Goal: Browse casually: Explore the website without a specific task or goal

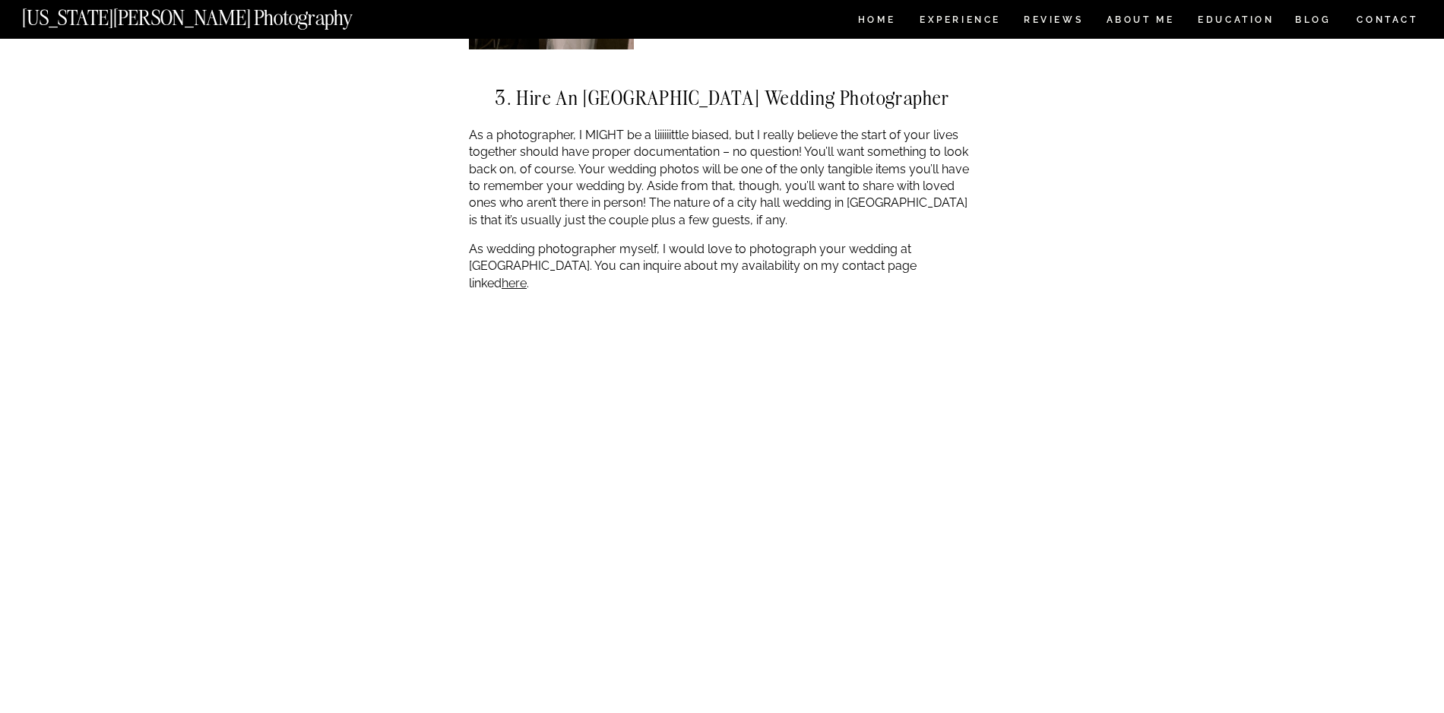
scroll to position [3164, 0]
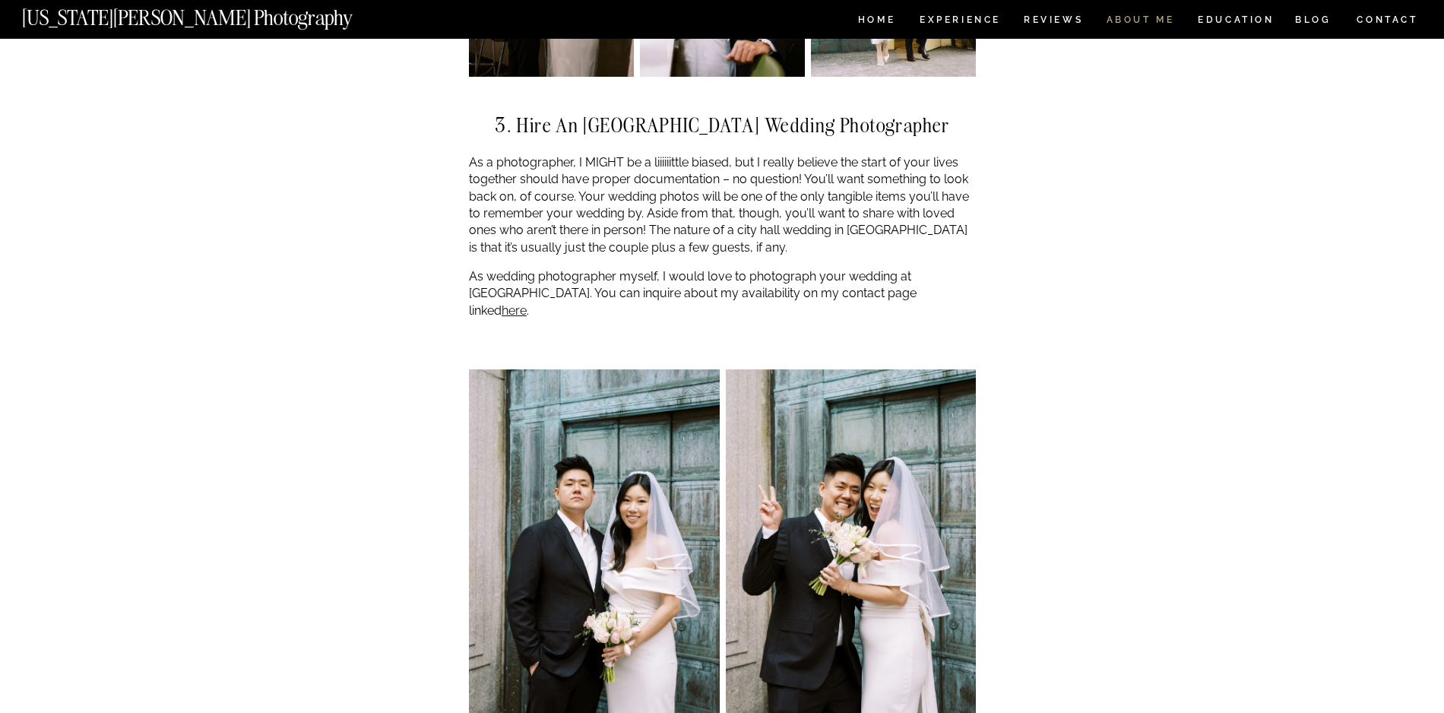
click at [1147, 15] on nav "ABOUT ME" at bounding box center [1140, 21] width 69 height 13
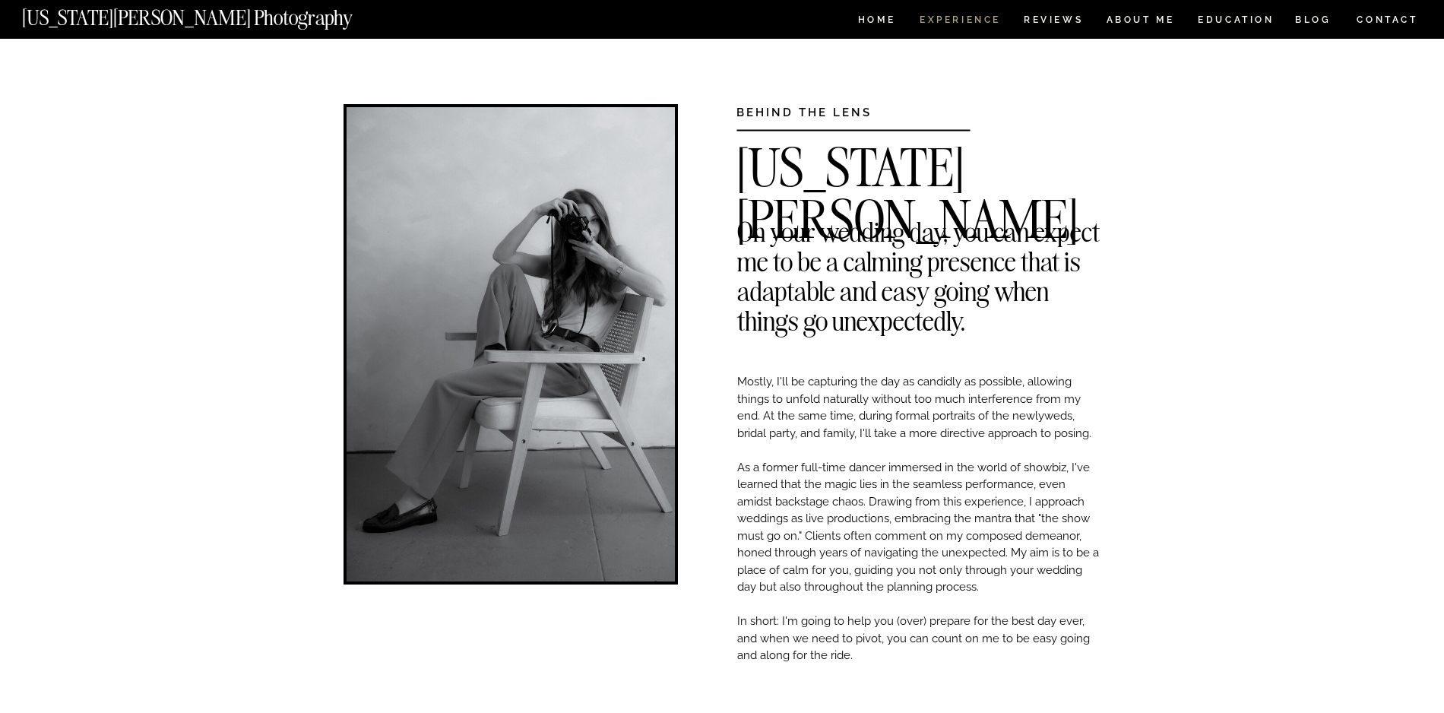
click at [981, 27] on nav "Experience" at bounding box center [960, 21] width 80 height 13
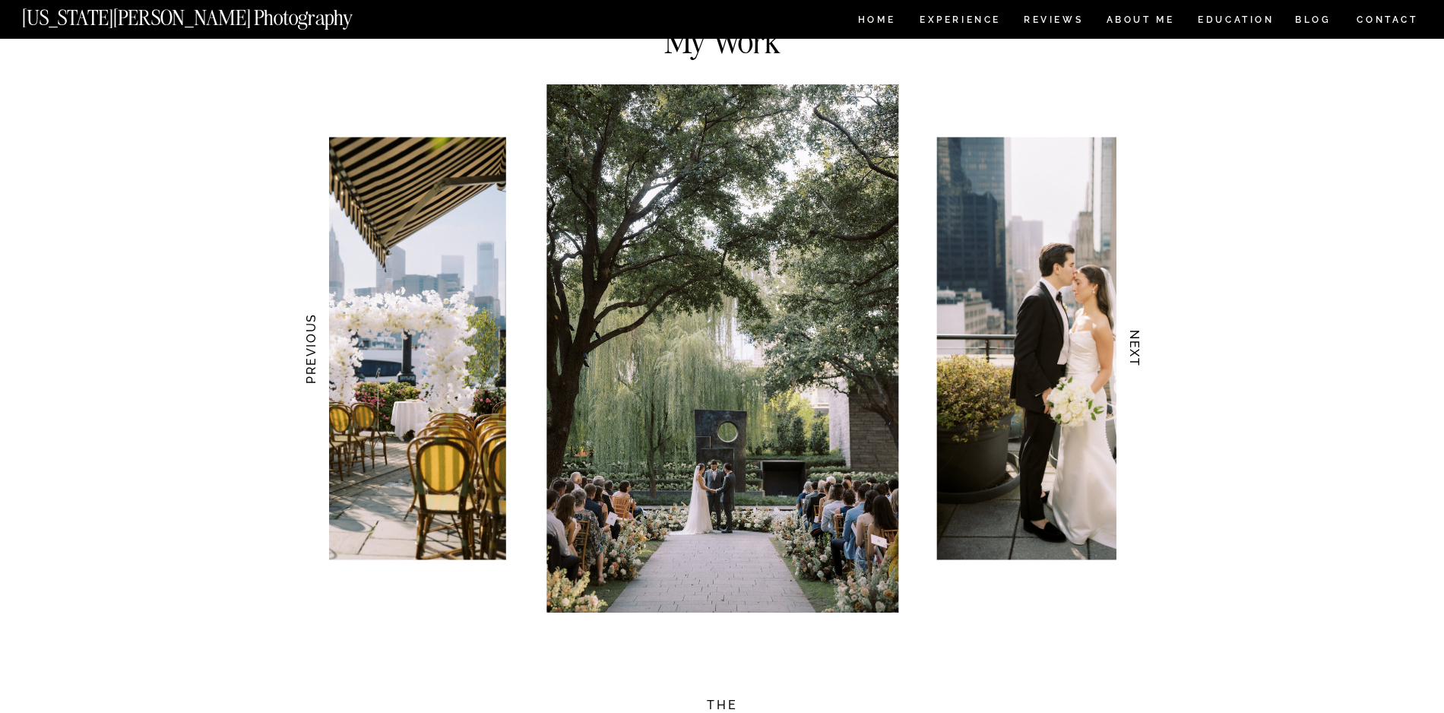
scroll to position [1413, 0]
click at [1140, 337] on h3 "NEXT" at bounding box center [1135, 348] width 16 height 96
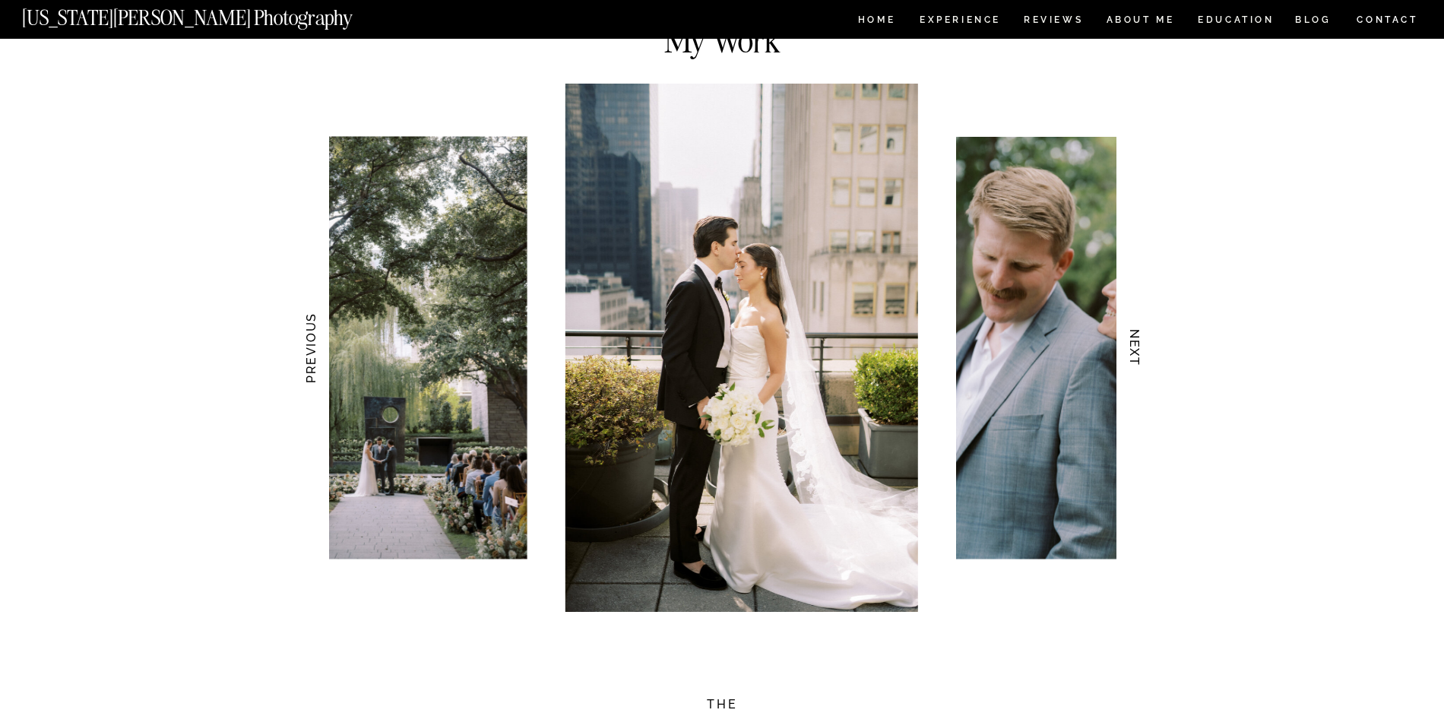
click at [1140, 337] on h3 "NEXT" at bounding box center [1135, 348] width 16 height 96
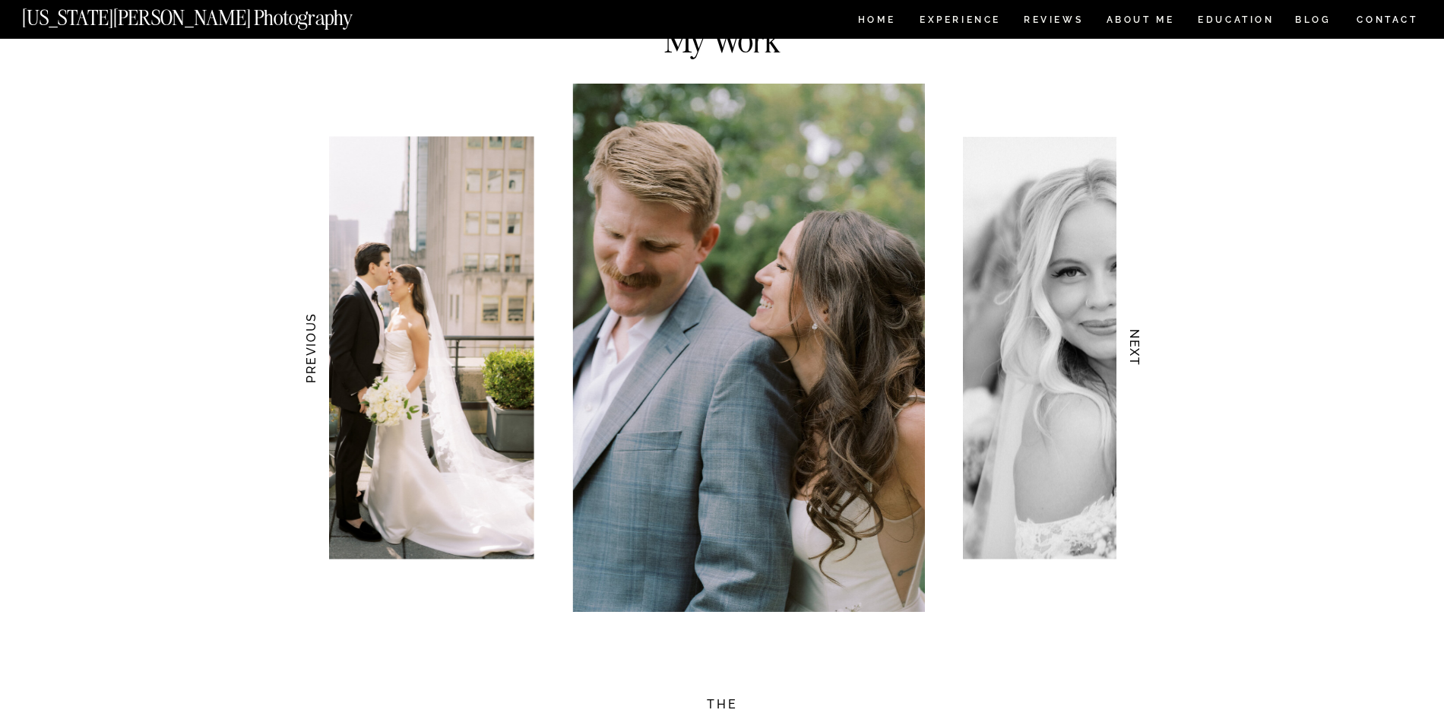
click at [1140, 337] on h3 "NEXT" at bounding box center [1135, 348] width 16 height 96
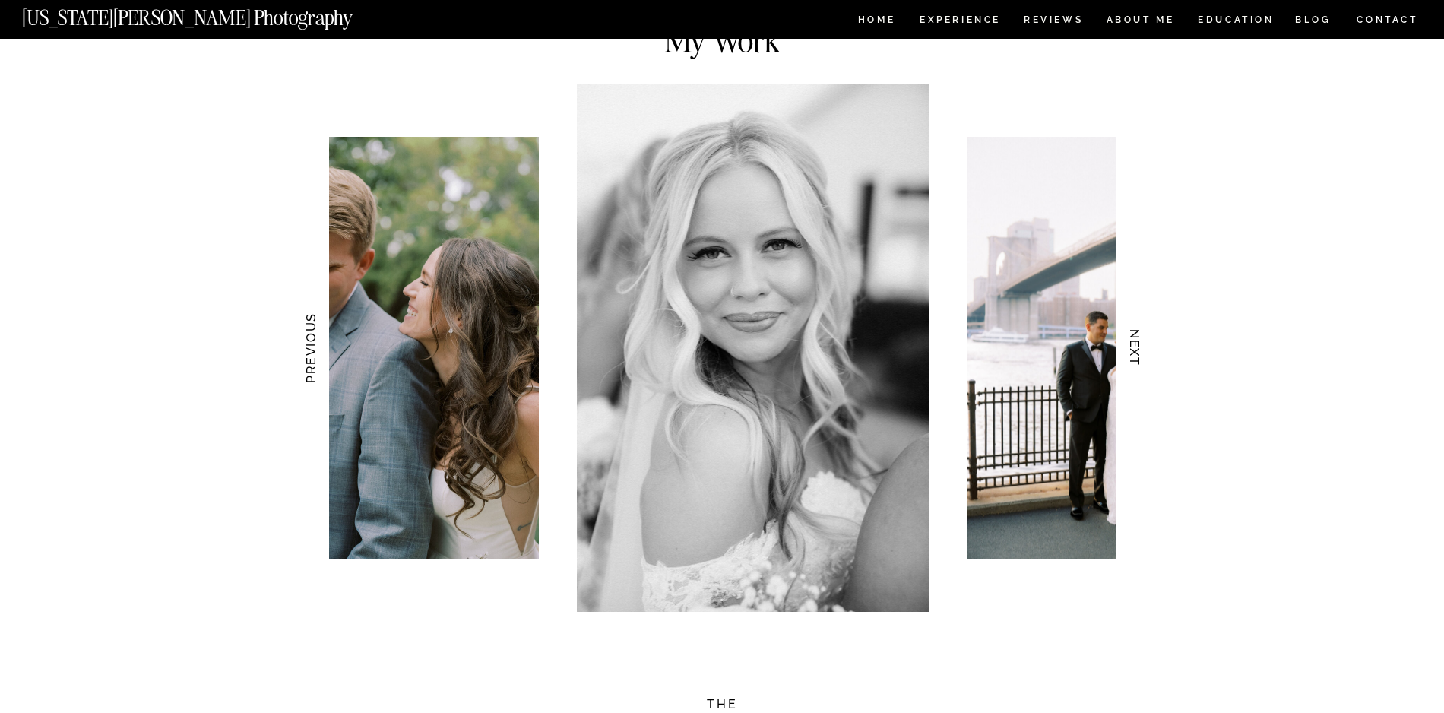
click at [1140, 337] on h3 "NEXT" at bounding box center [1135, 348] width 16 height 96
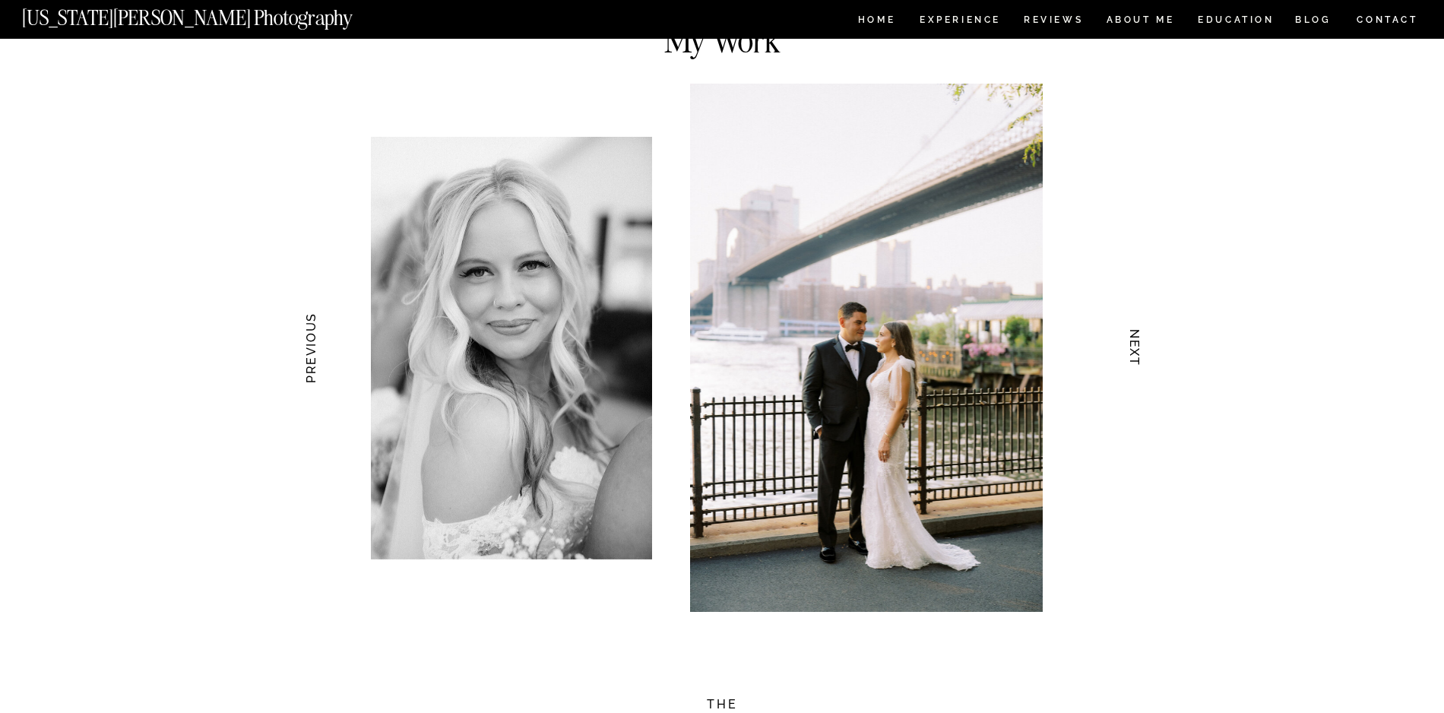
click at [1140, 337] on h3 "NEXT" at bounding box center [1135, 348] width 16 height 96
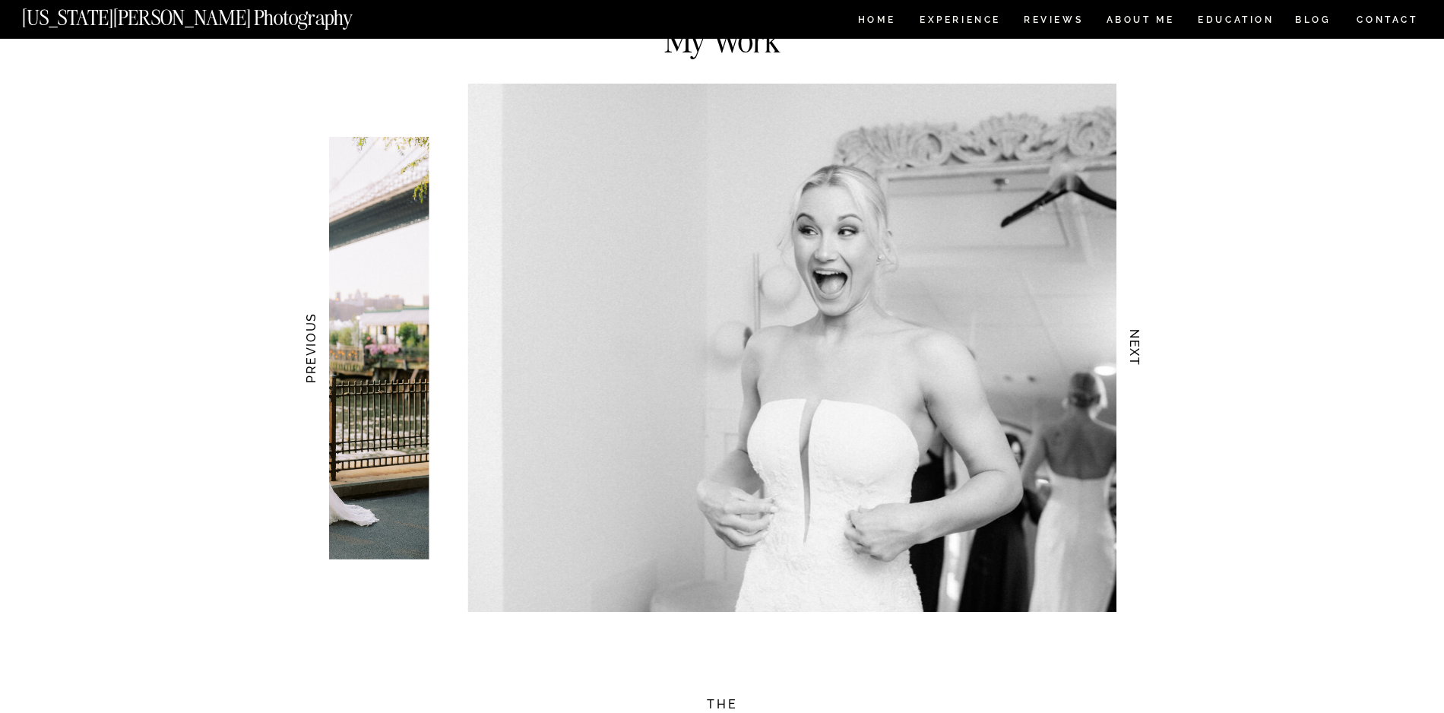
click at [1140, 337] on h3 "NEXT" at bounding box center [1135, 348] width 16 height 96
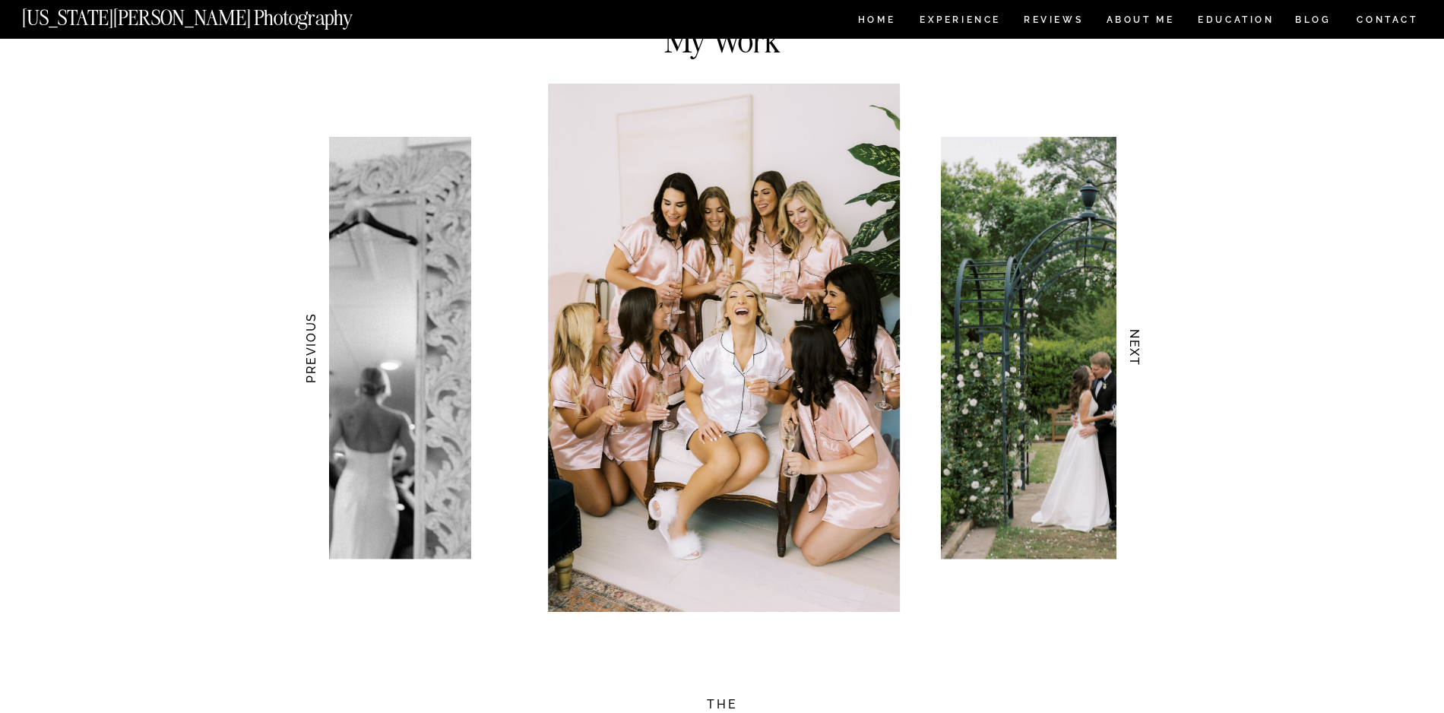
click at [1140, 337] on h3 "NEXT" at bounding box center [1135, 348] width 16 height 96
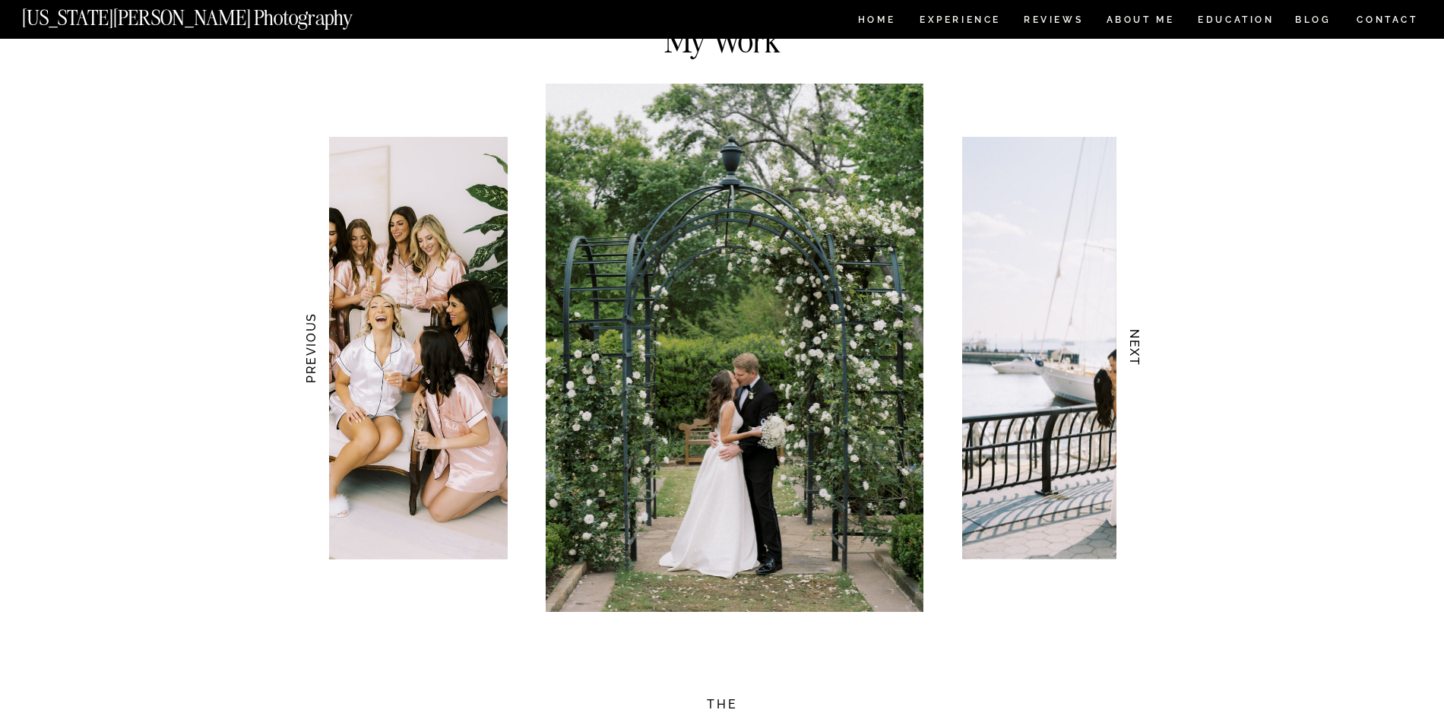
click at [1140, 337] on h3 "NEXT" at bounding box center [1135, 348] width 16 height 96
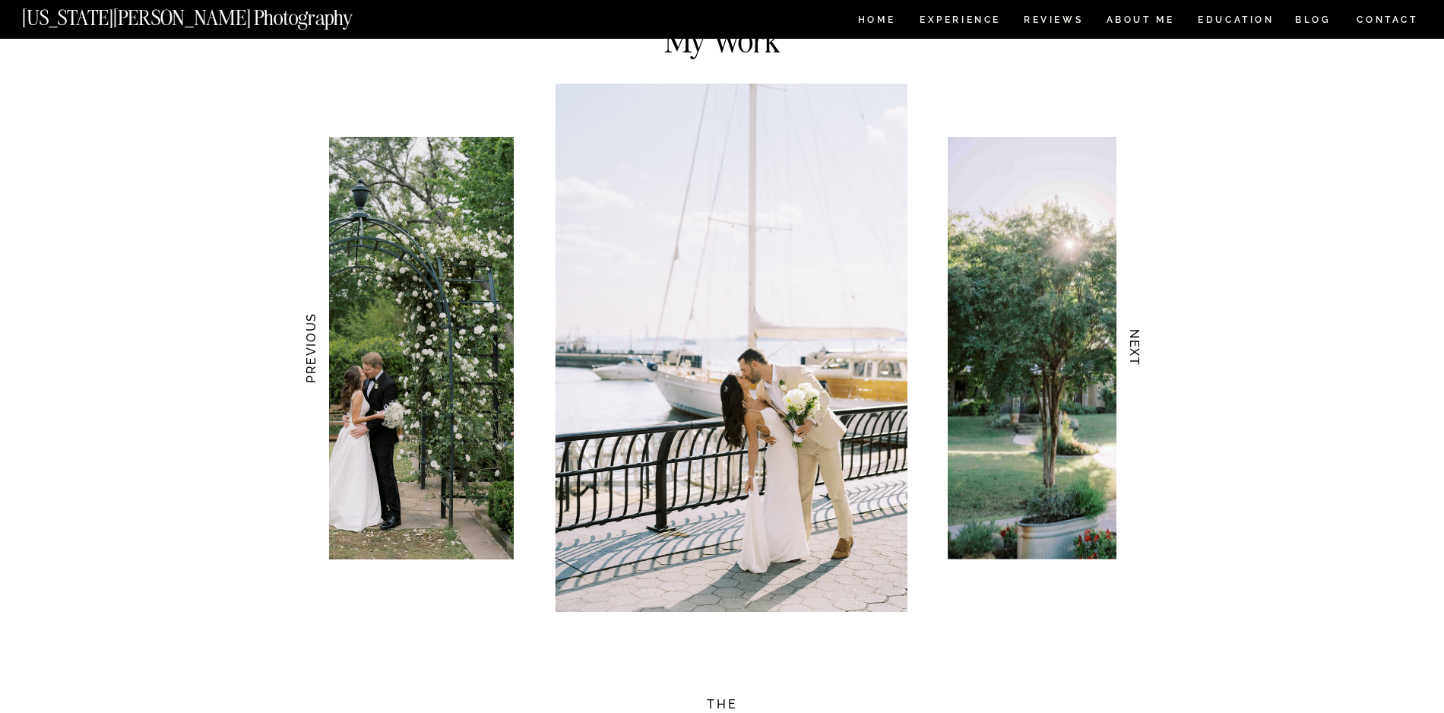
click at [1140, 337] on h3 "NEXT" at bounding box center [1135, 348] width 16 height 96
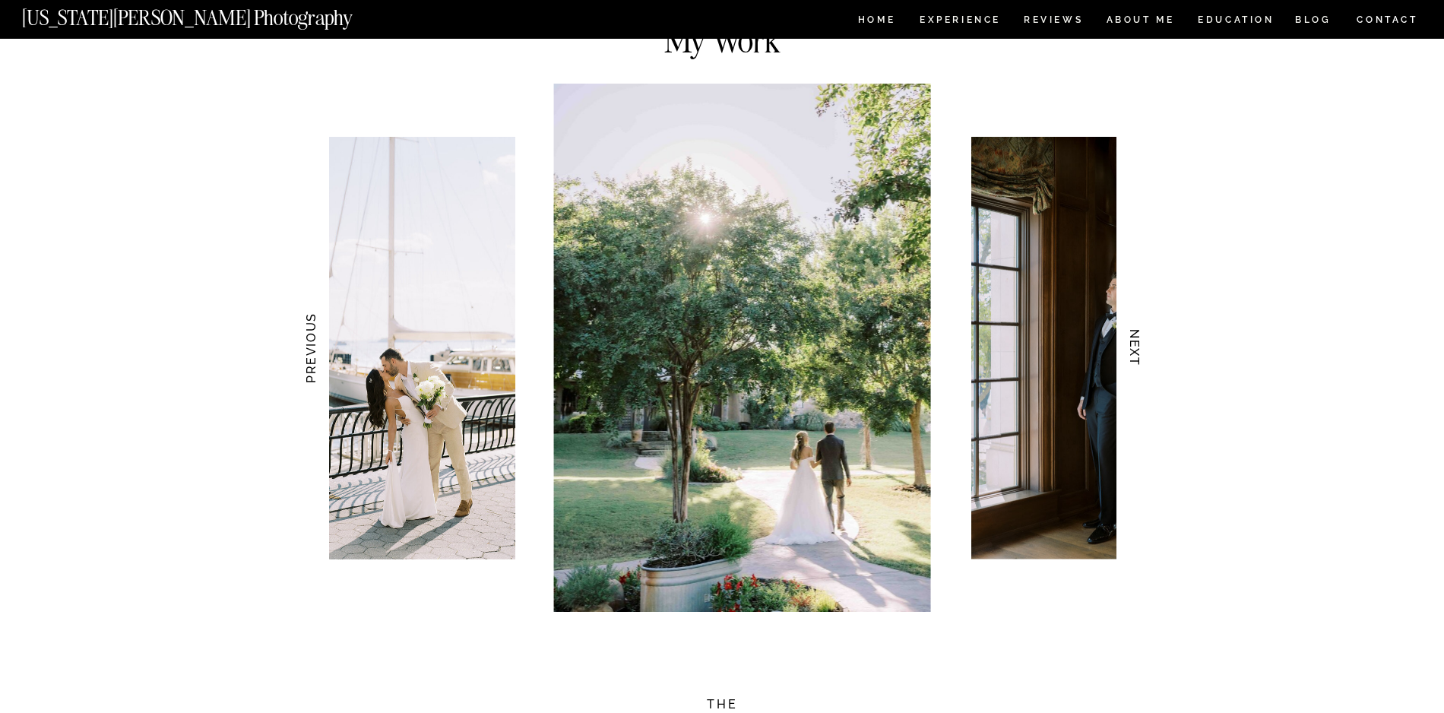
click at [1140, 337] on h3 "NEXT" at bounding box center [1135, 348] width 16 height 96
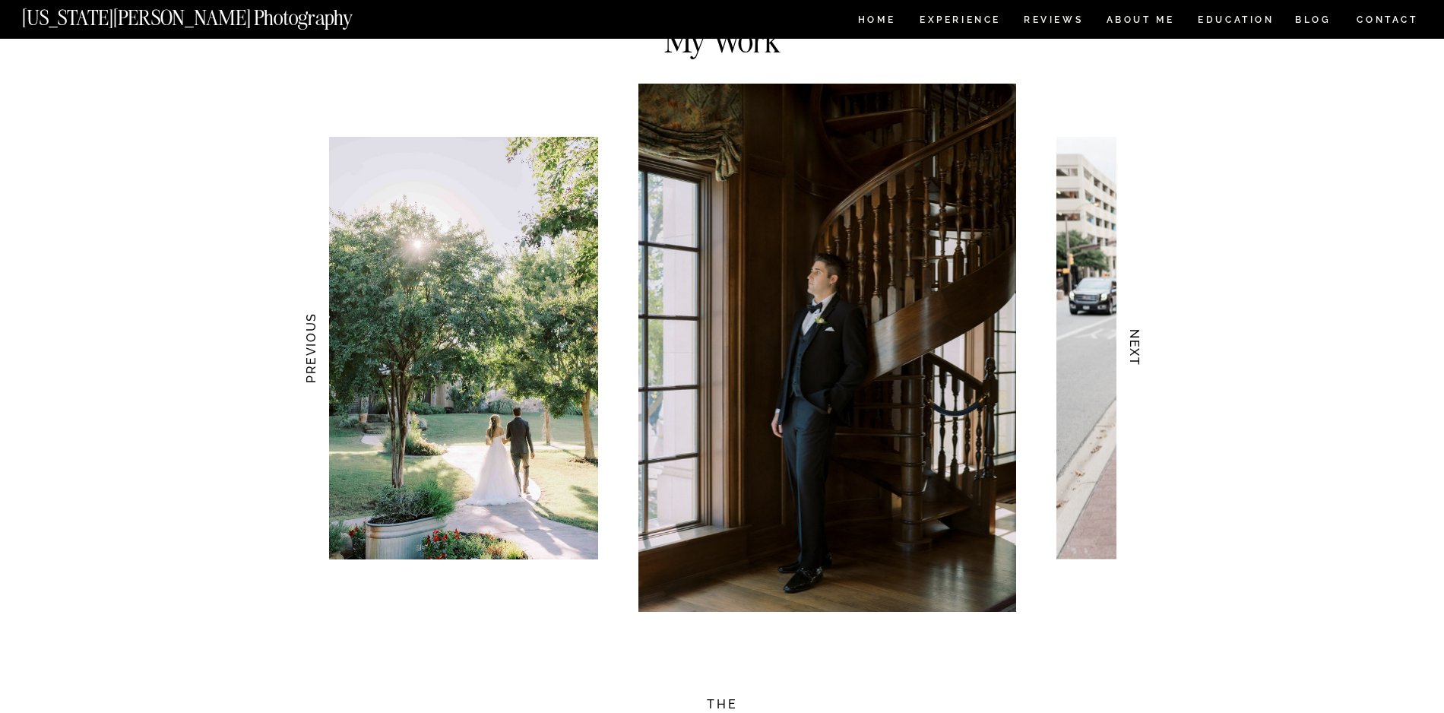
click at [1140, 337] on h3 "NEXT" at bounding box center [1135, 348] width 16 height 96
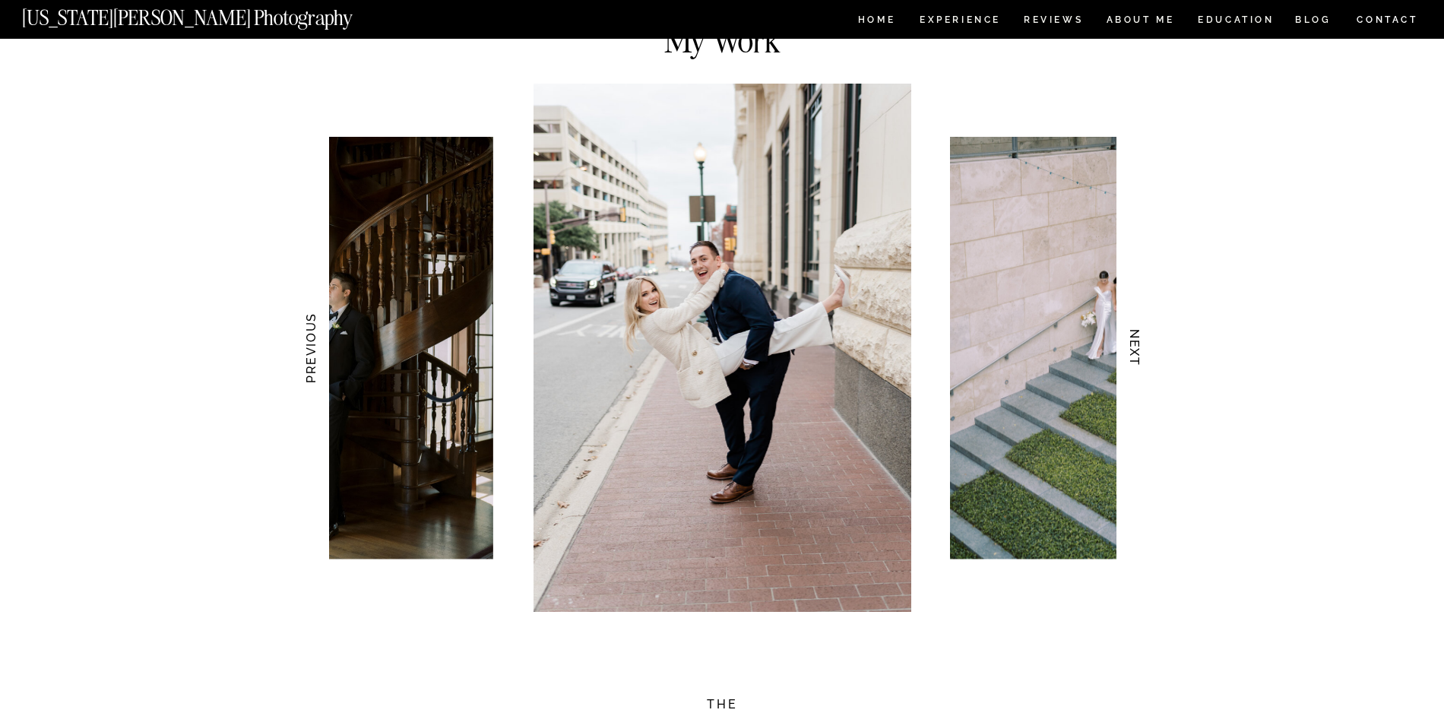
click at [1140, 337] on h3 "NEXT" at bounding box center [1135, 348] width 16 height 96
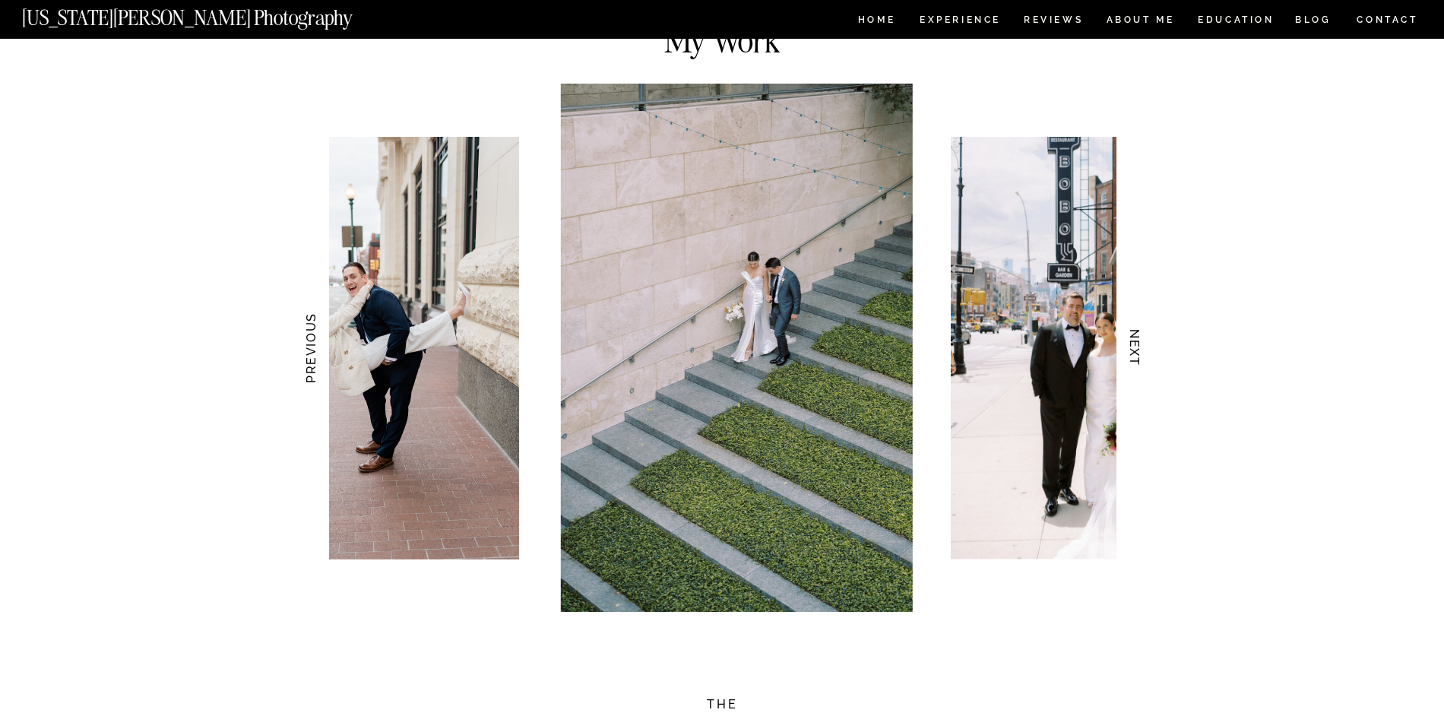
click at [1140, 337] on h3 "NEXT" at bounding box center [1135, 348] width 16 height 96
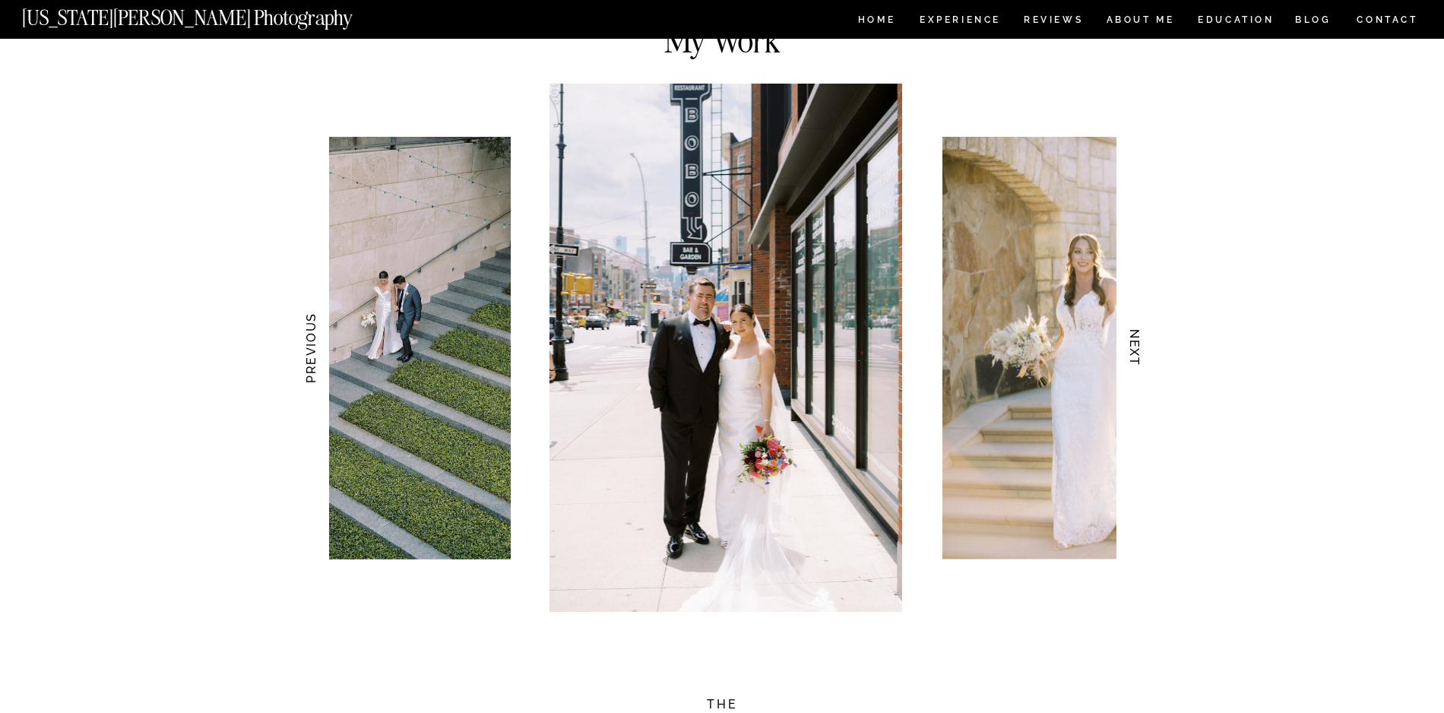
click at [1140, 337] on h3 "NEXT" at bounding box center [1135, 348] width 16 height 96
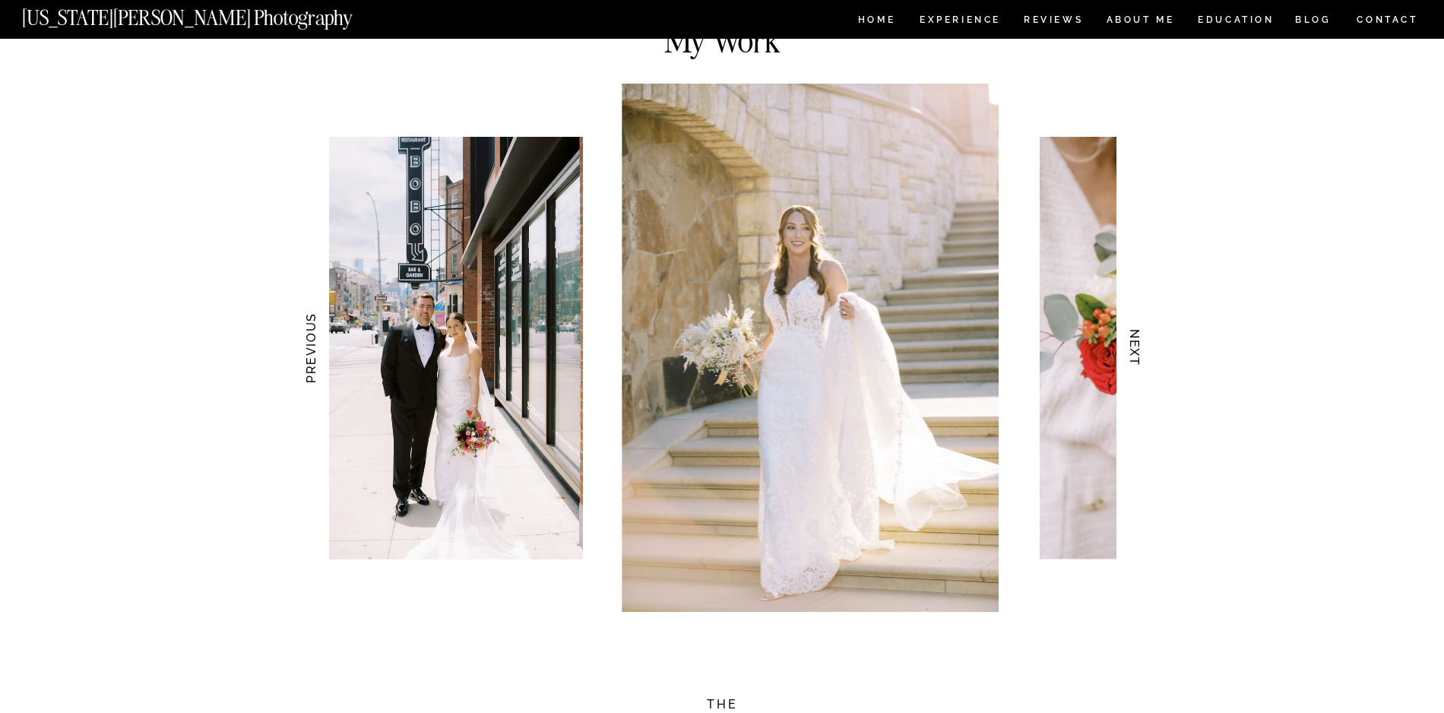
click at [1140, 337] on h3 "NEXT" at bounding box center [1135, 348] width 16 height 96
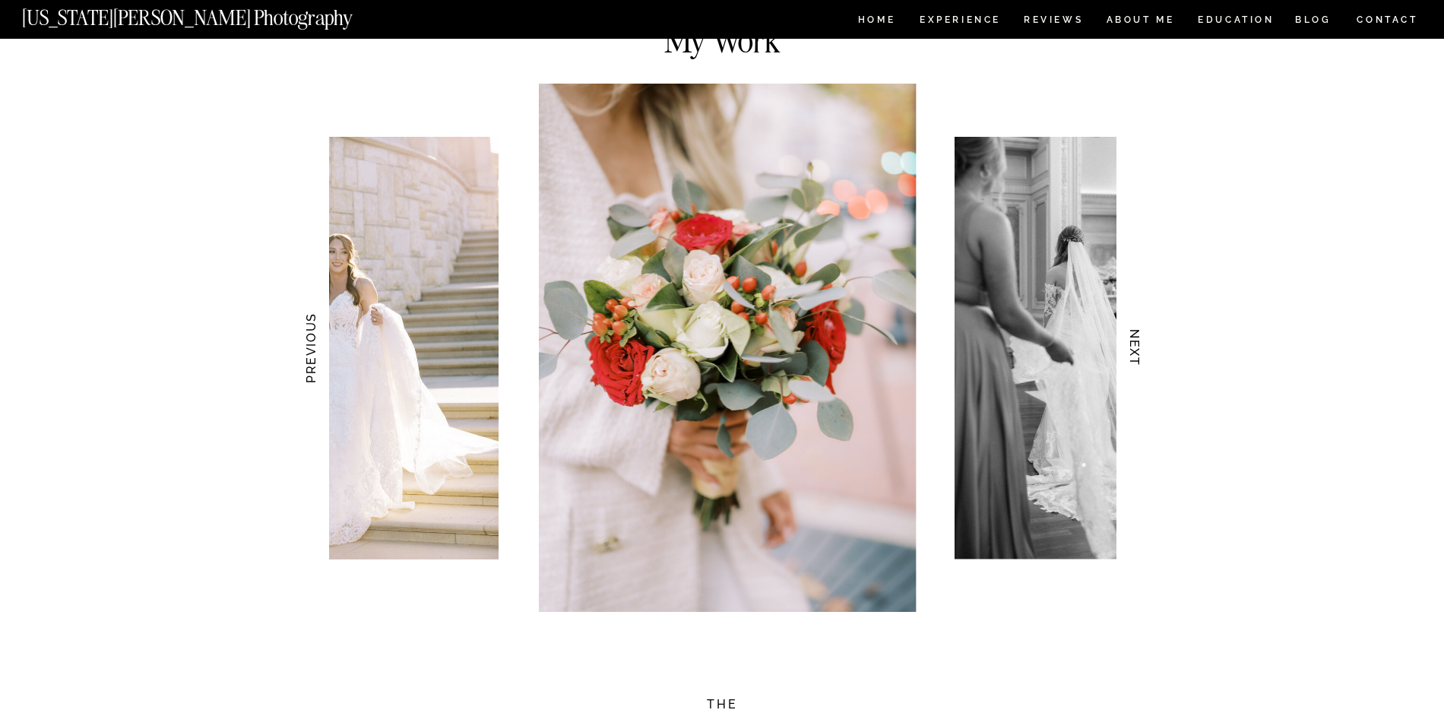
click at [1140, 337] on h3 "NEXT" at bounding box center [1135, 348] width 16 height 96
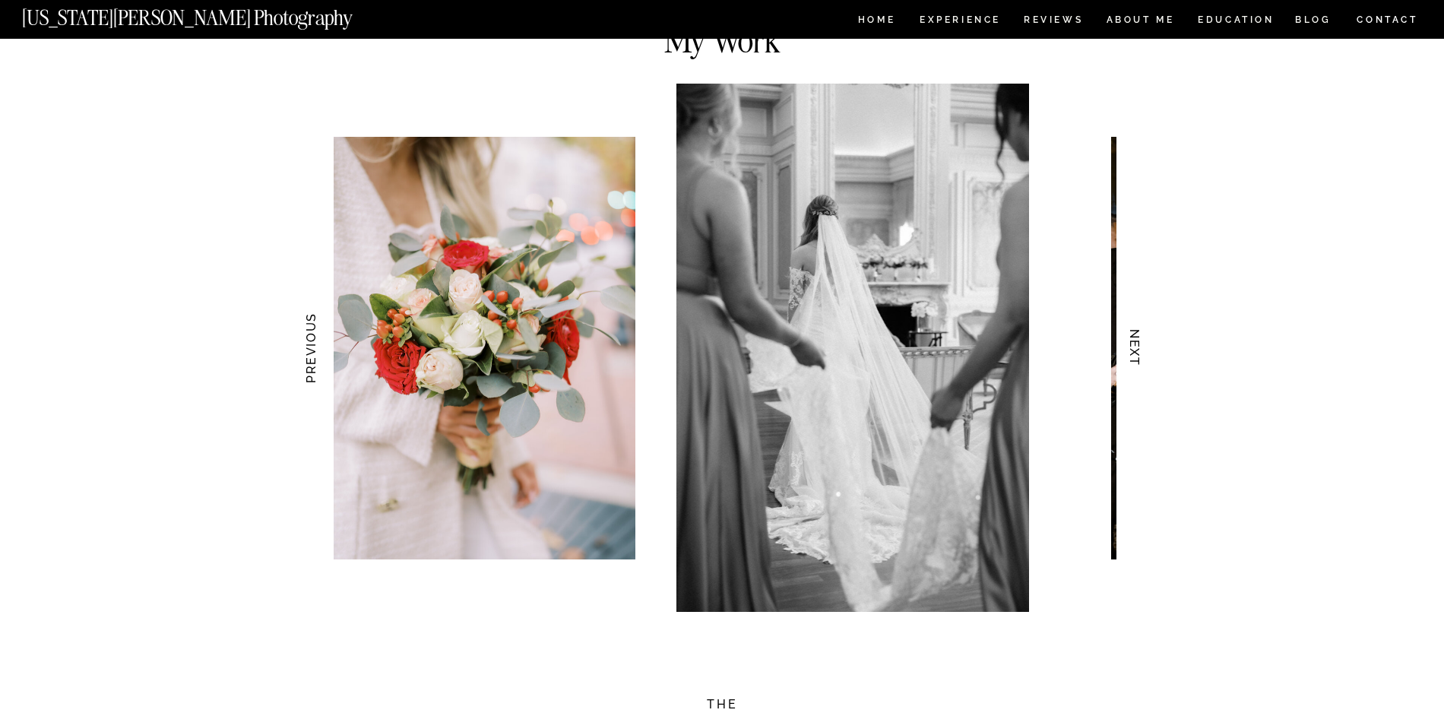
click at [1140, 337] on h3 "NEXT" at bounding box center [1135, 348] width 16 height 96
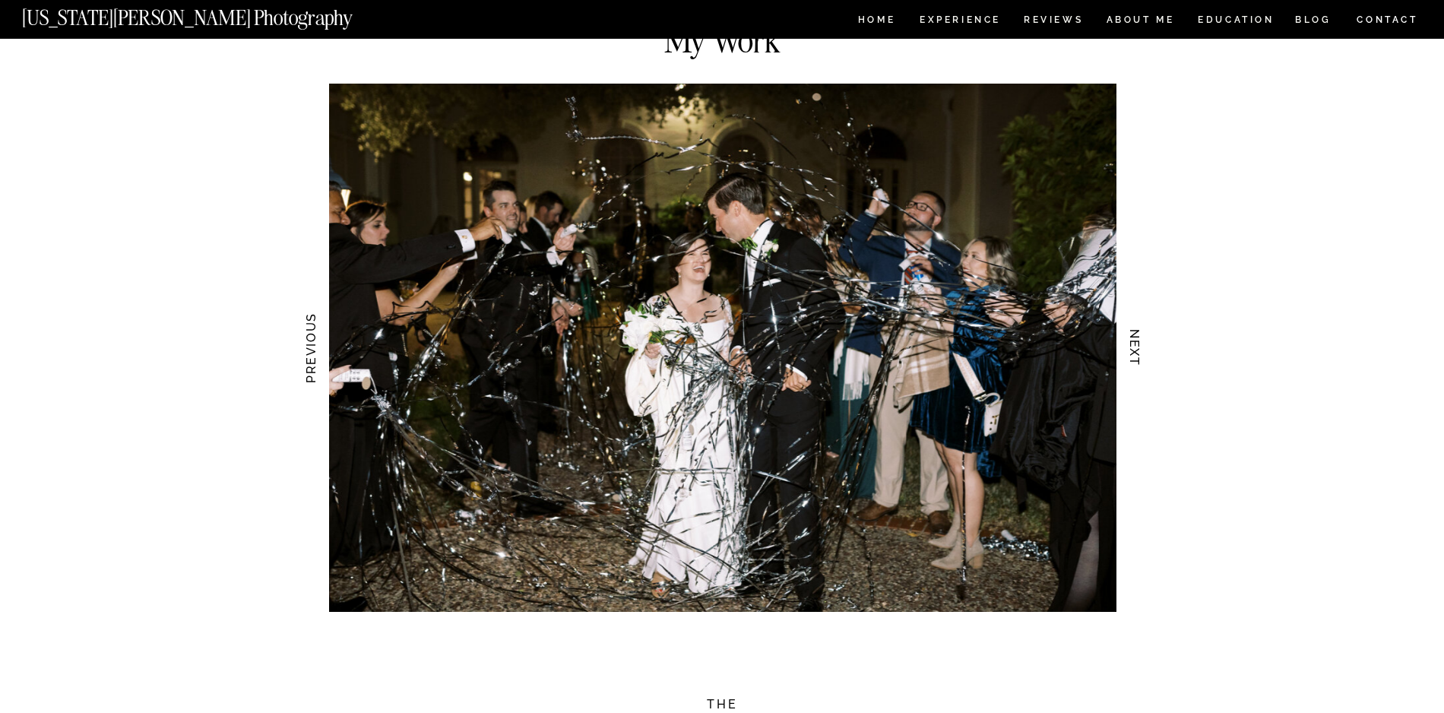
click at [1140, 337] on h3 "NEXT" at bounding box center [1135, 348] width 16 height 96
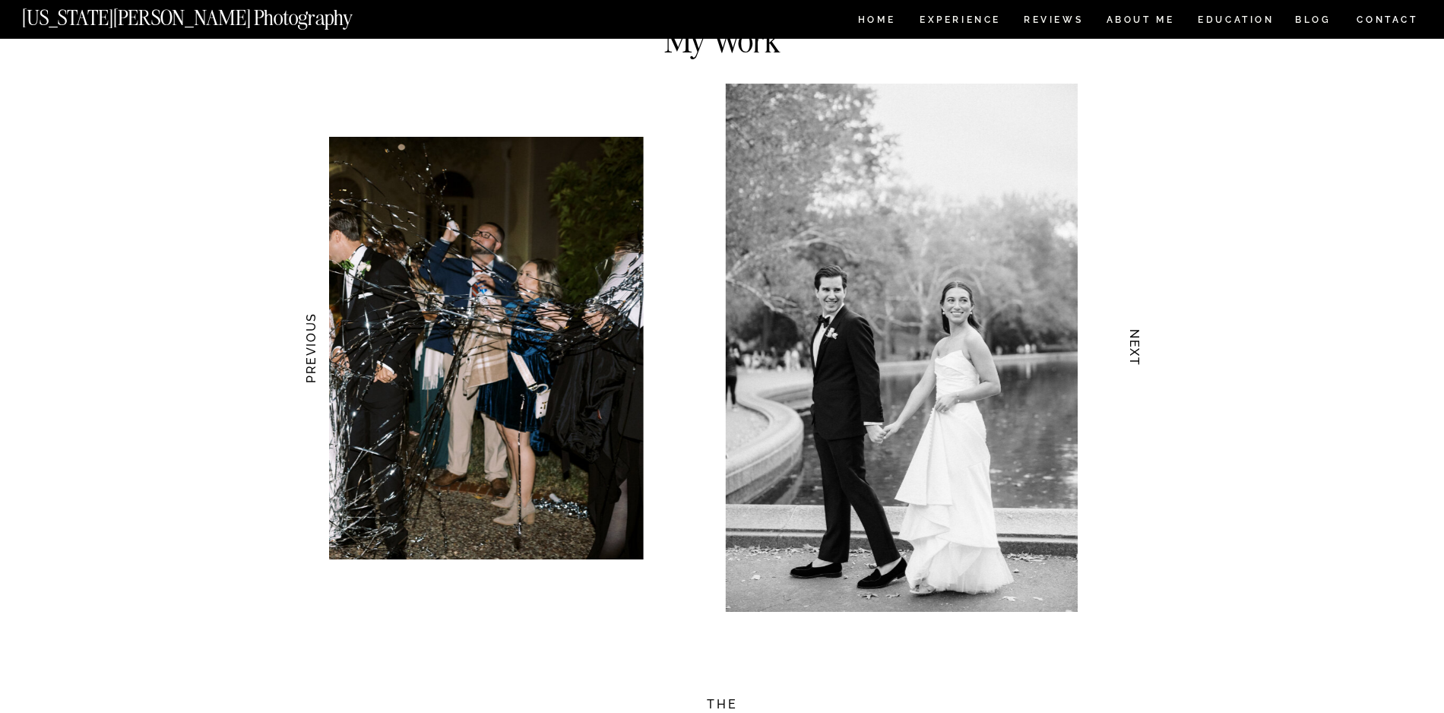
click at [1140, 337] on h3 "NEXT" at bounding box center [1135, 348] width 16 height 96
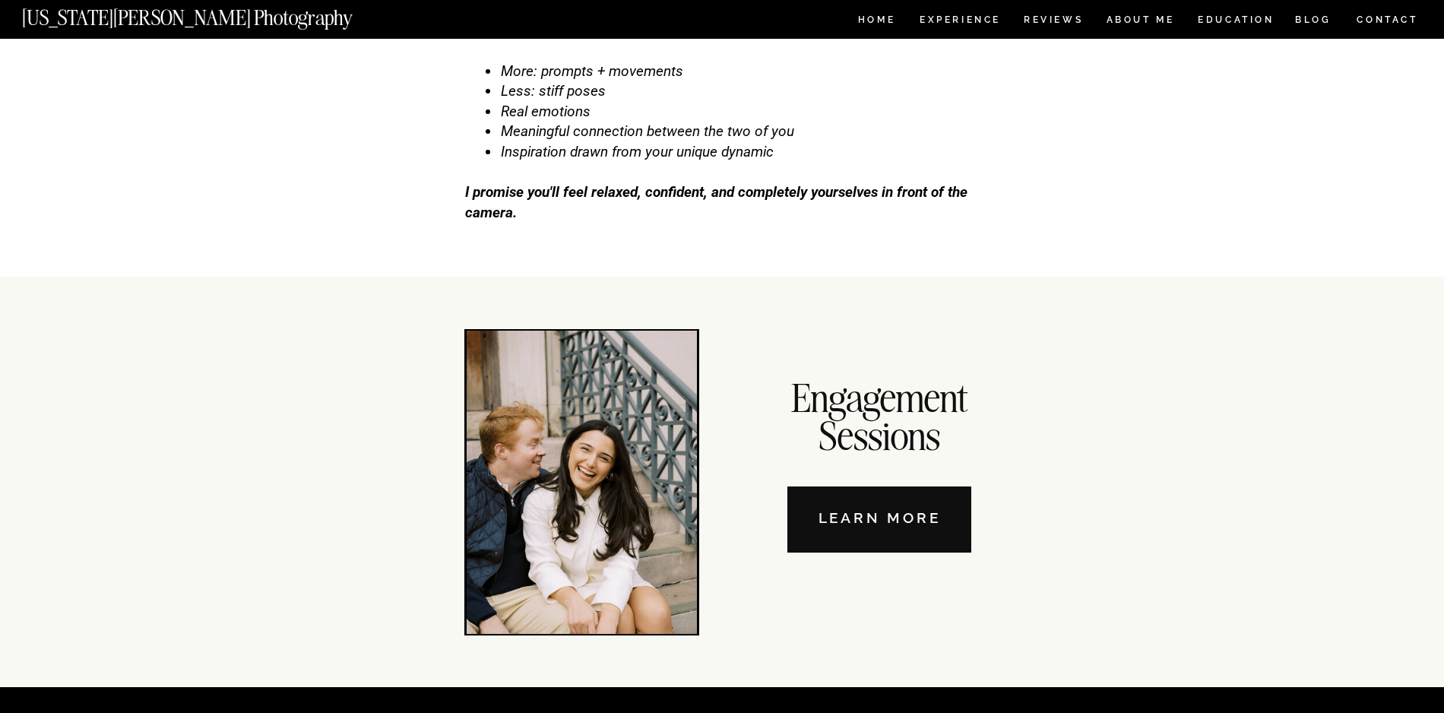
scroll to position [5119, 0]
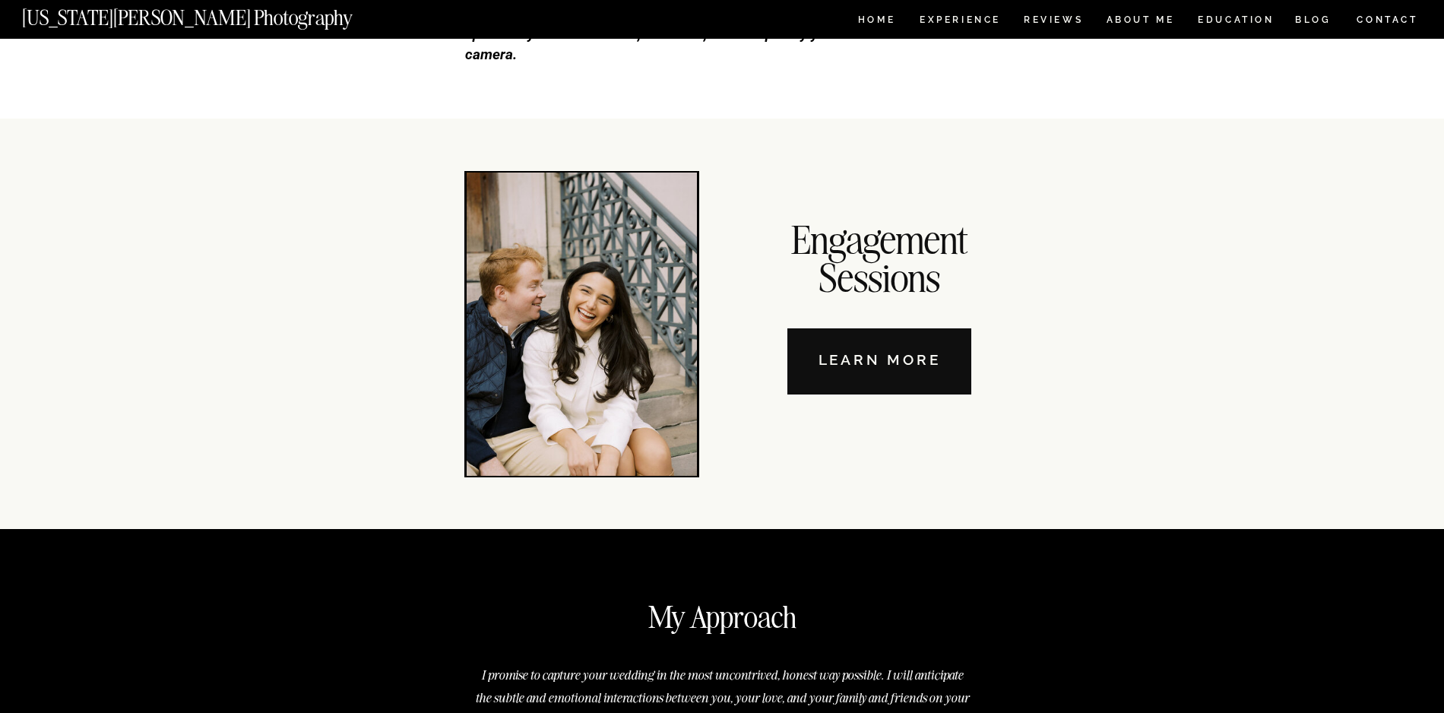
click at [818, 366] on nav "Learn More" at bounding box center [880, 361] width 184 height 66
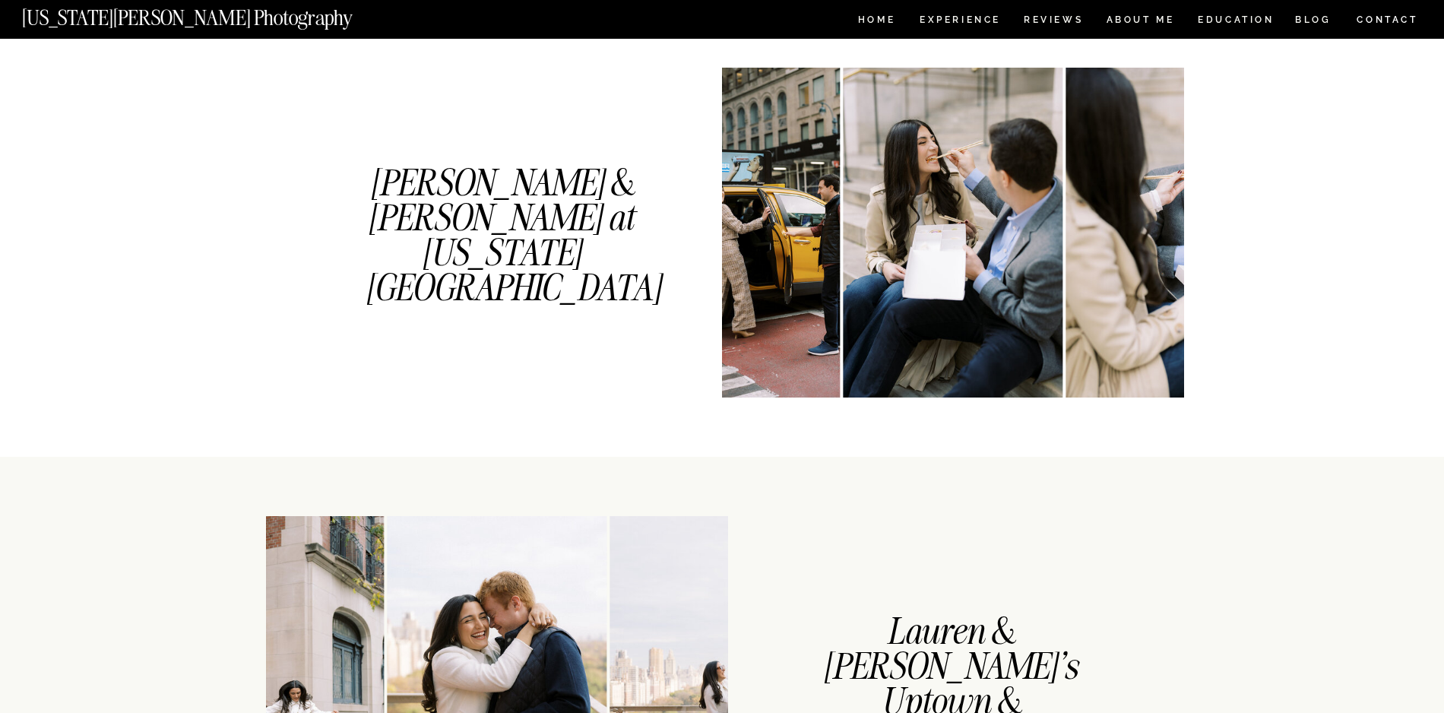
scroll to position [1127, 0]
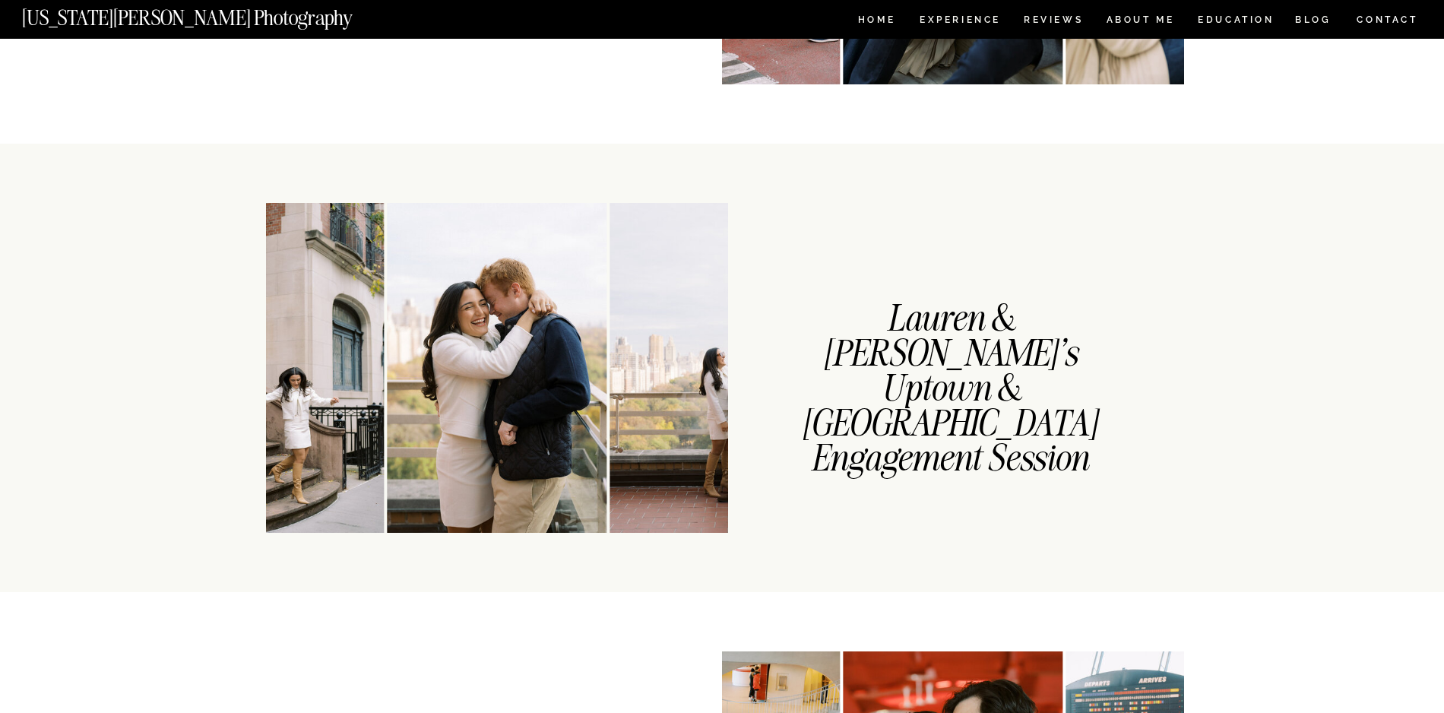
click at [359, 354] on img at bounding box center [274, 368] width 220 height 330
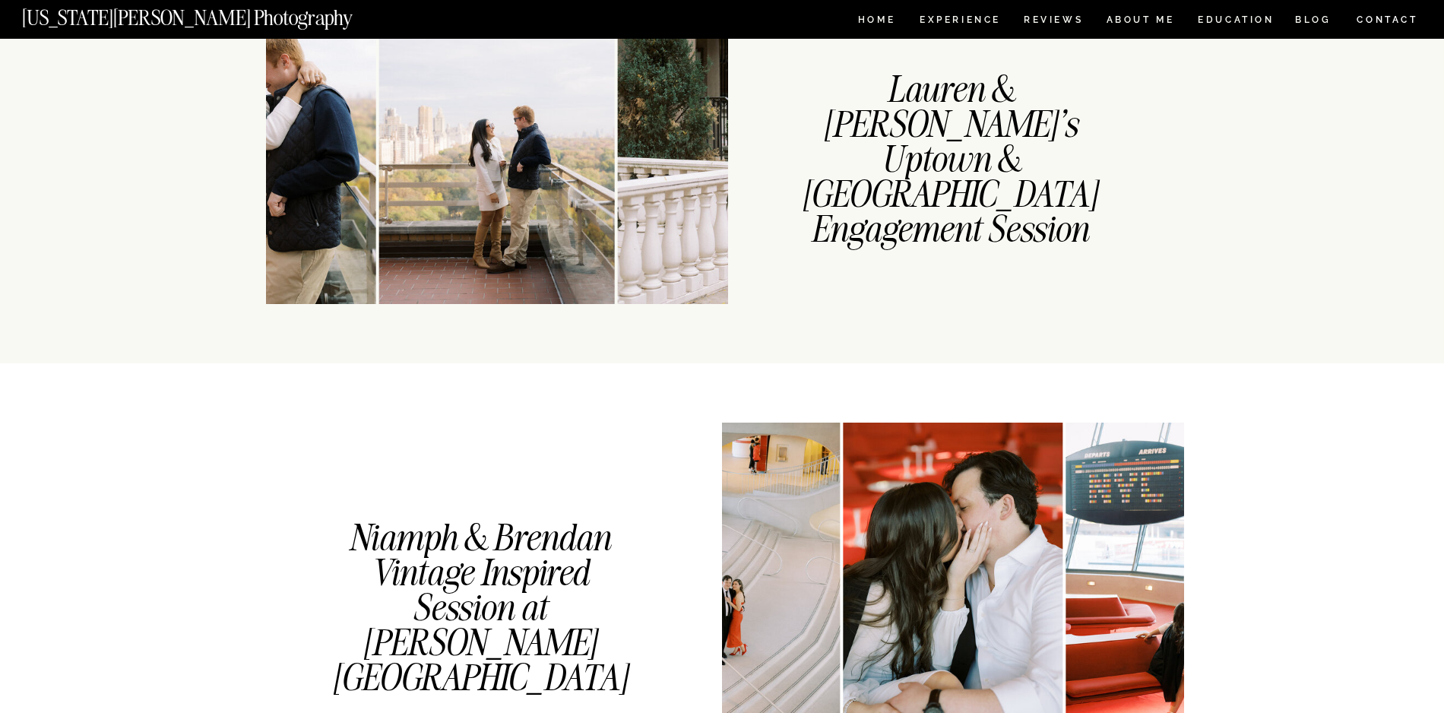
scroll to position [1371, 0]
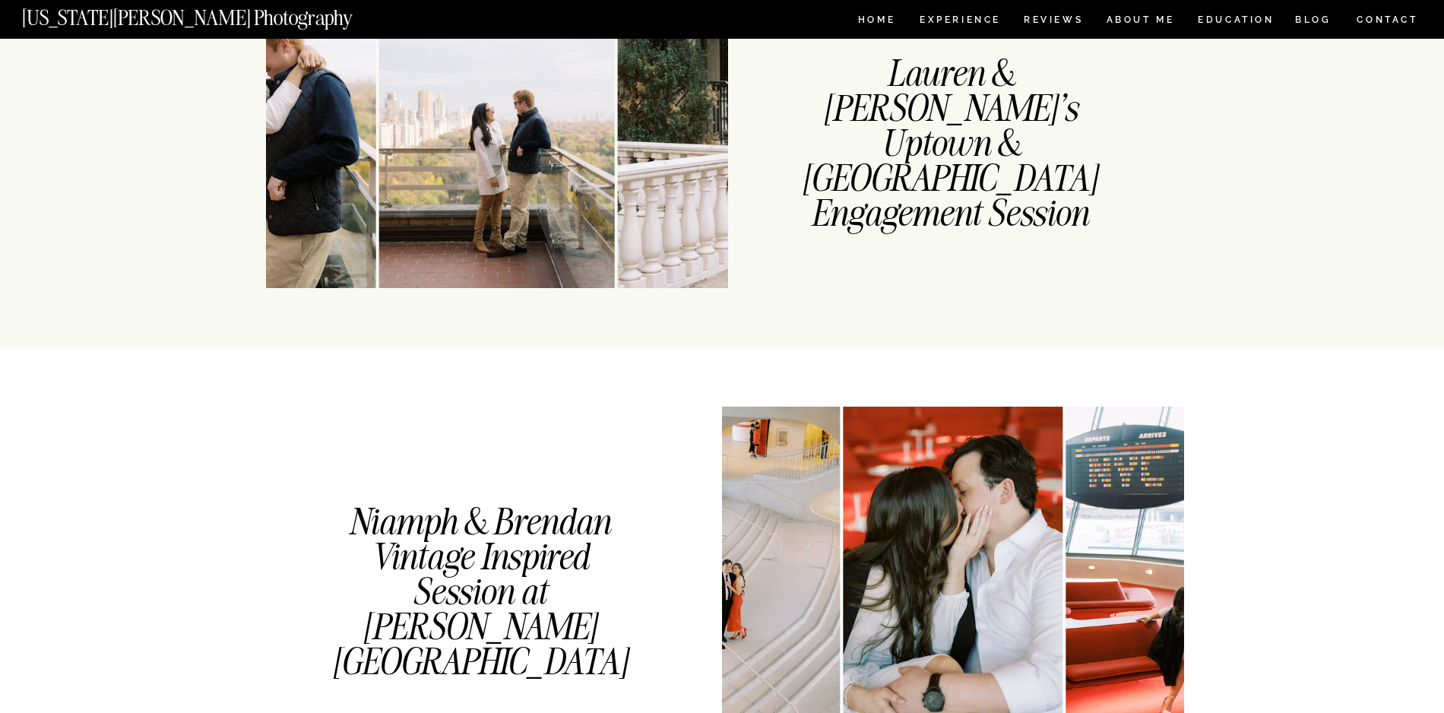
click at [655, 217] on img at bounding box center [848, 123] width 461 height 330
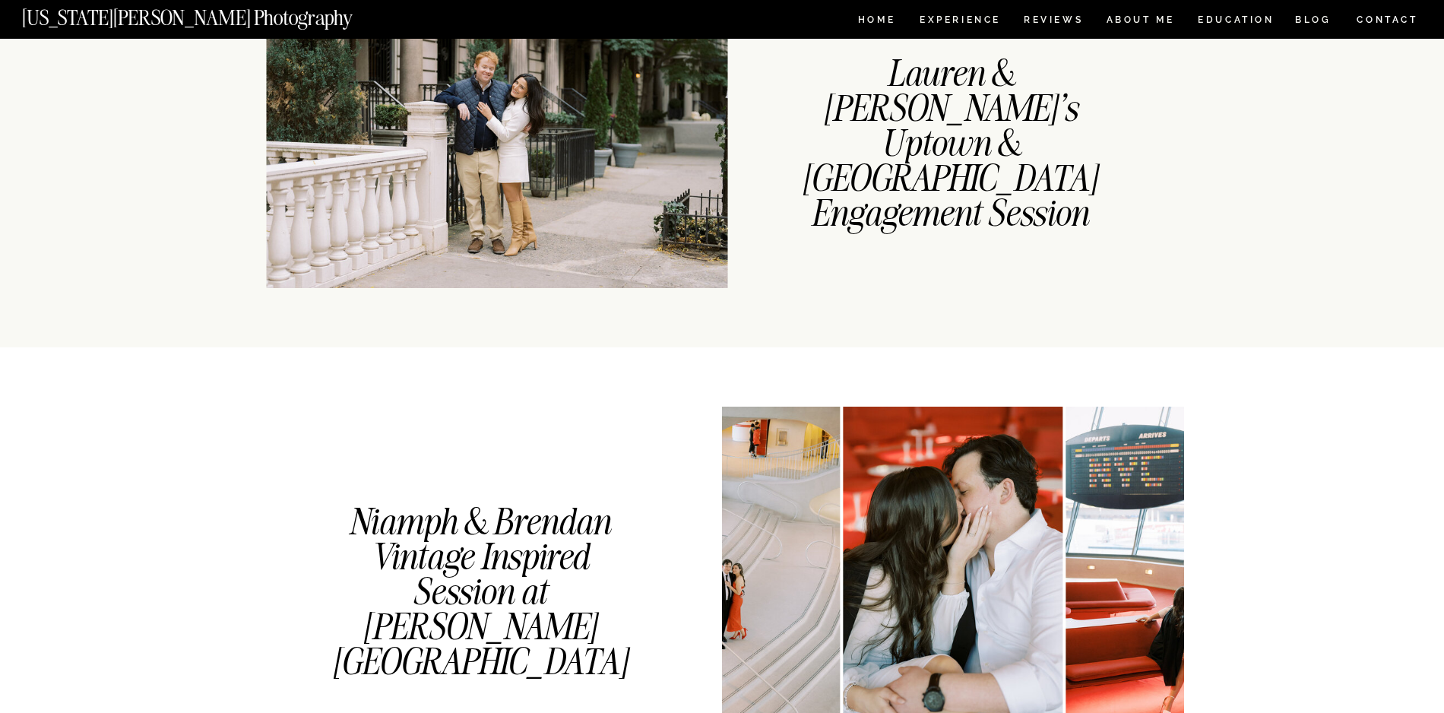
click at [655, 217] on img at bounding box center [497, 123] width 461 height 330
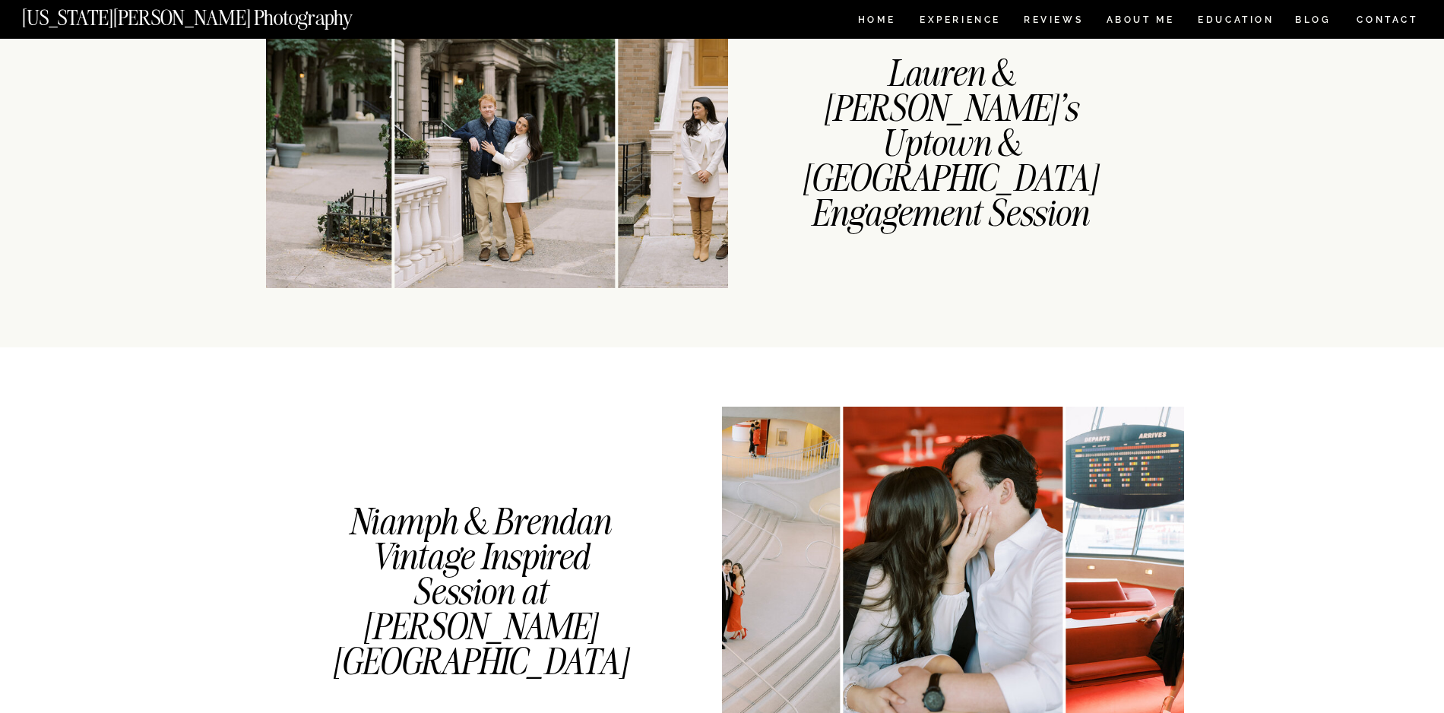
click at [655, 217] on img at bounding box center [728, 123] width 220 height 330
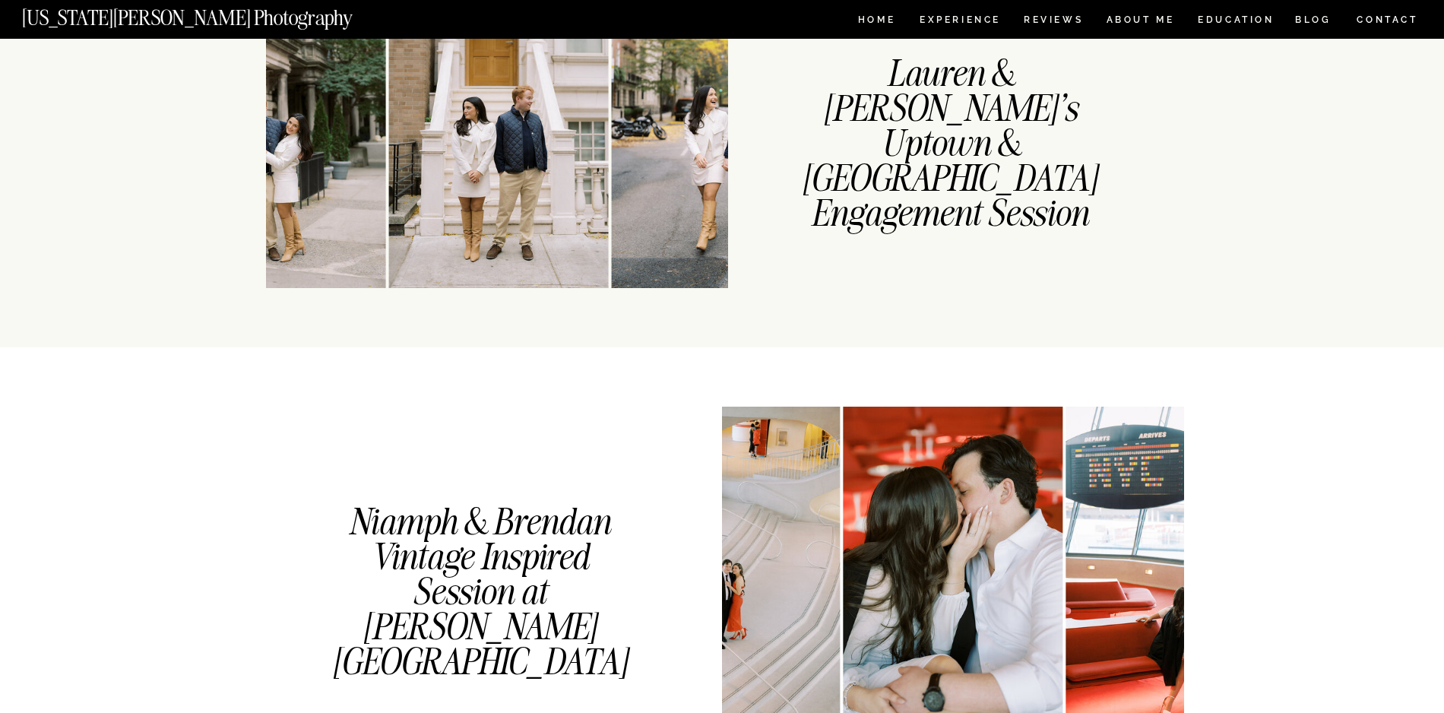
click at [655, 217] on img at bounding box center [730, 123] width 236 height 330
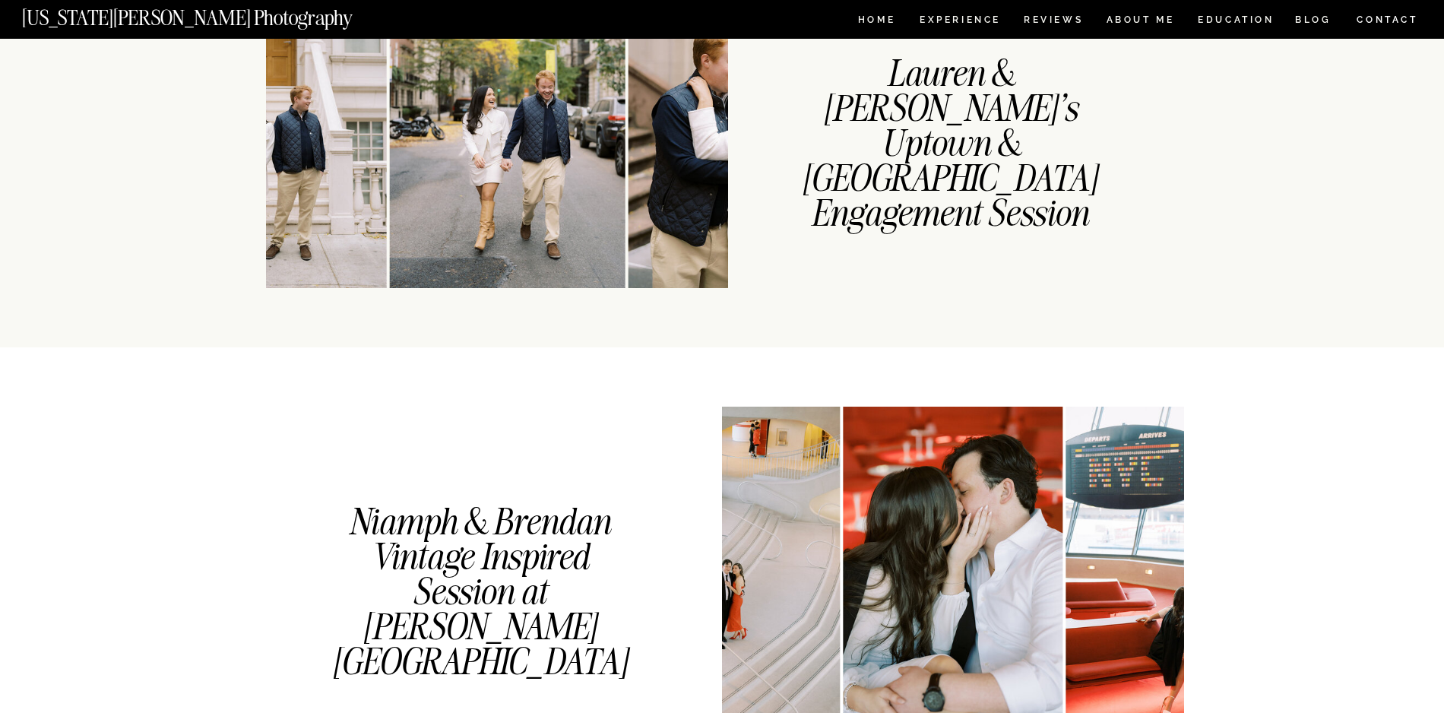
click at [655, 217] on img at bounding box center [739, 123] width 220 height 330
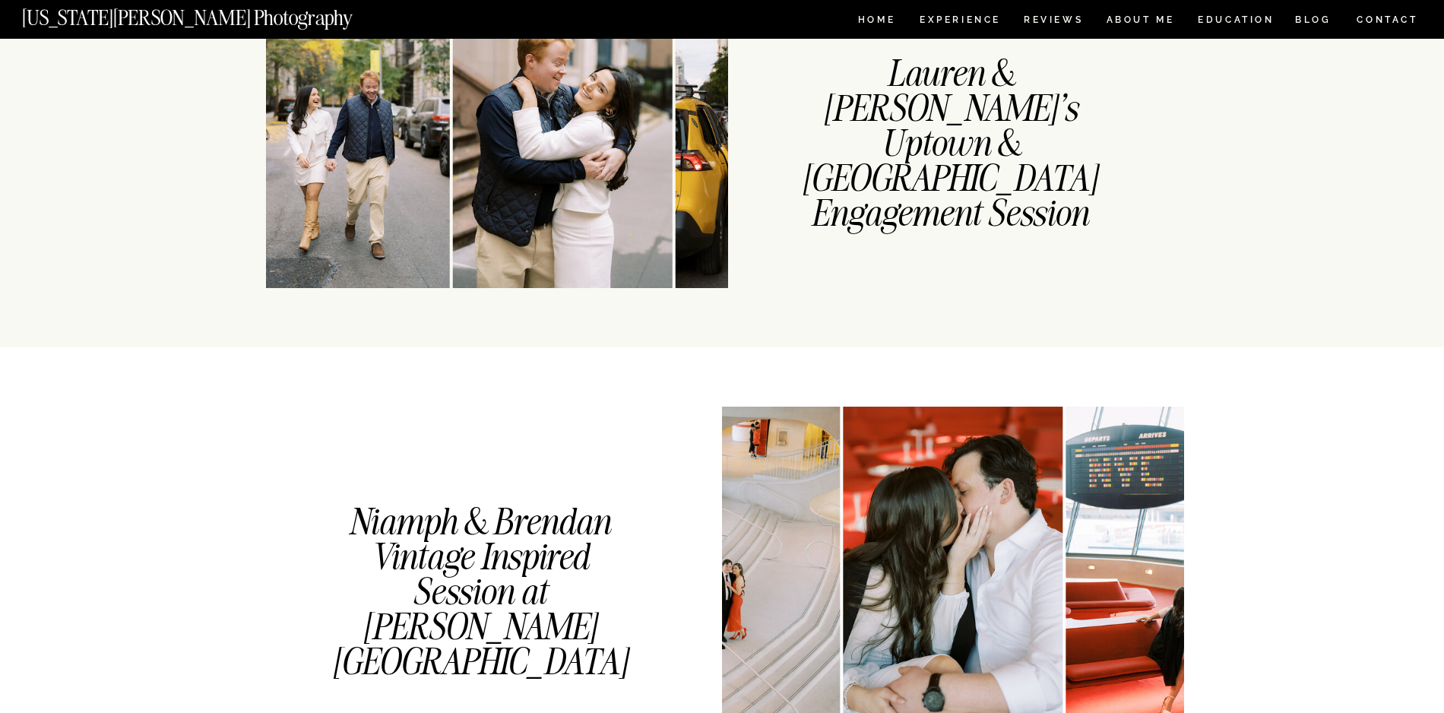
click at [676, 217] on img at bounding box center [794, 123] width 236 height 330
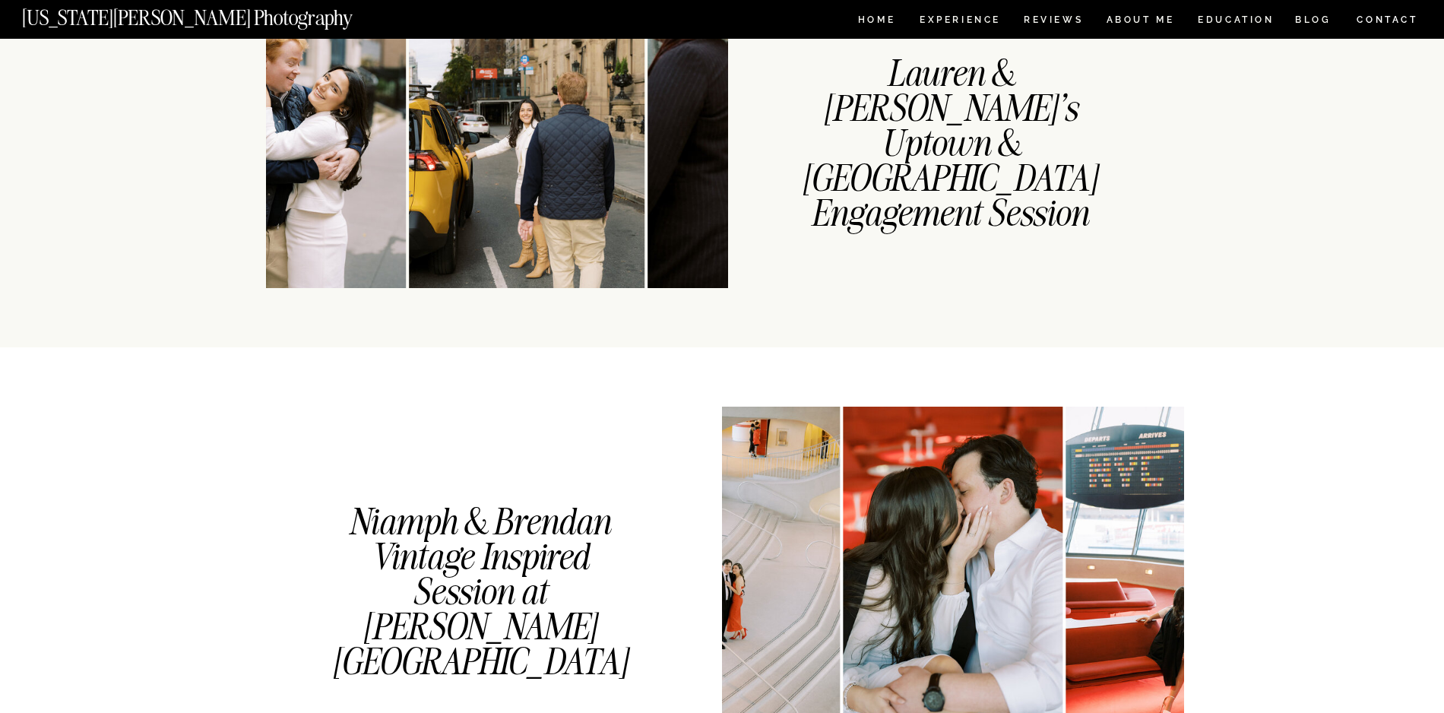
click at [655, 217] on img at bounding box center [895, 123] width 494 height 330
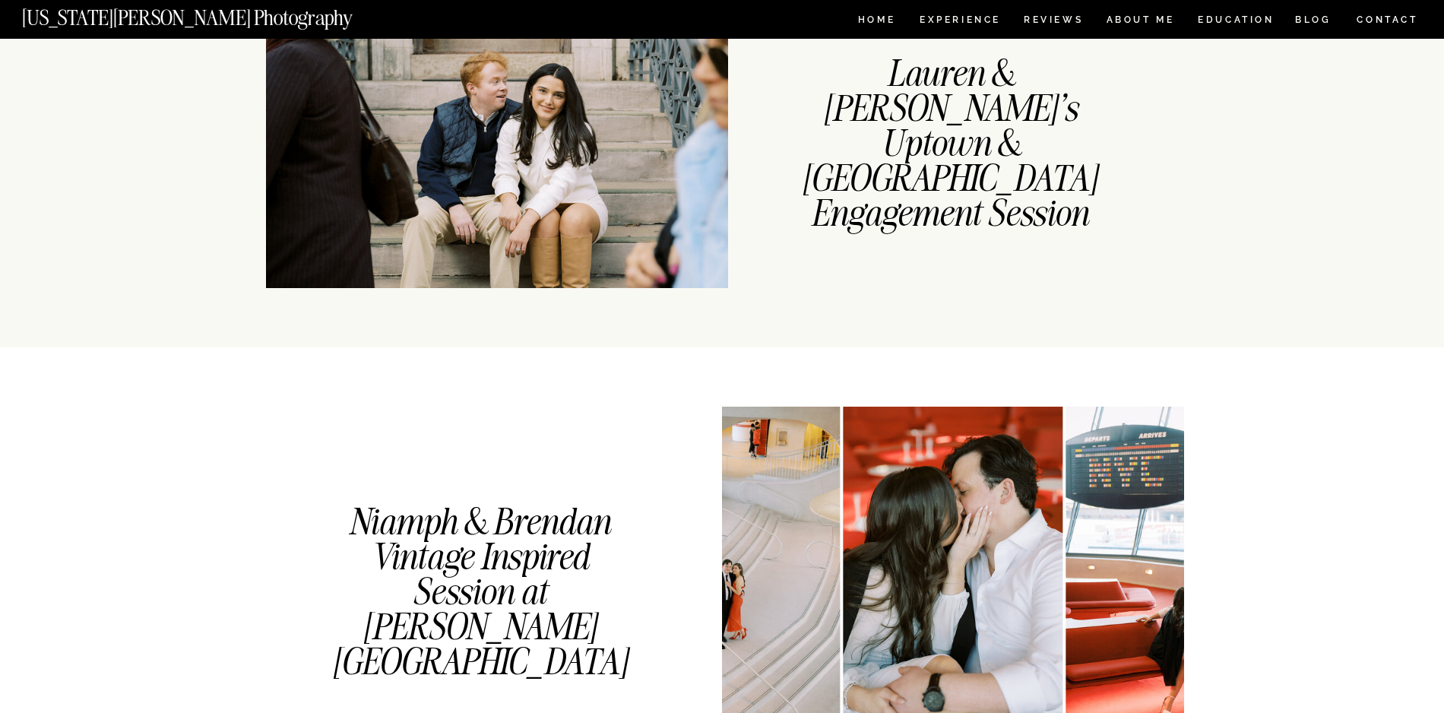
click at [655, 217] on img at bounding box center [498, 123] width 494 height 330
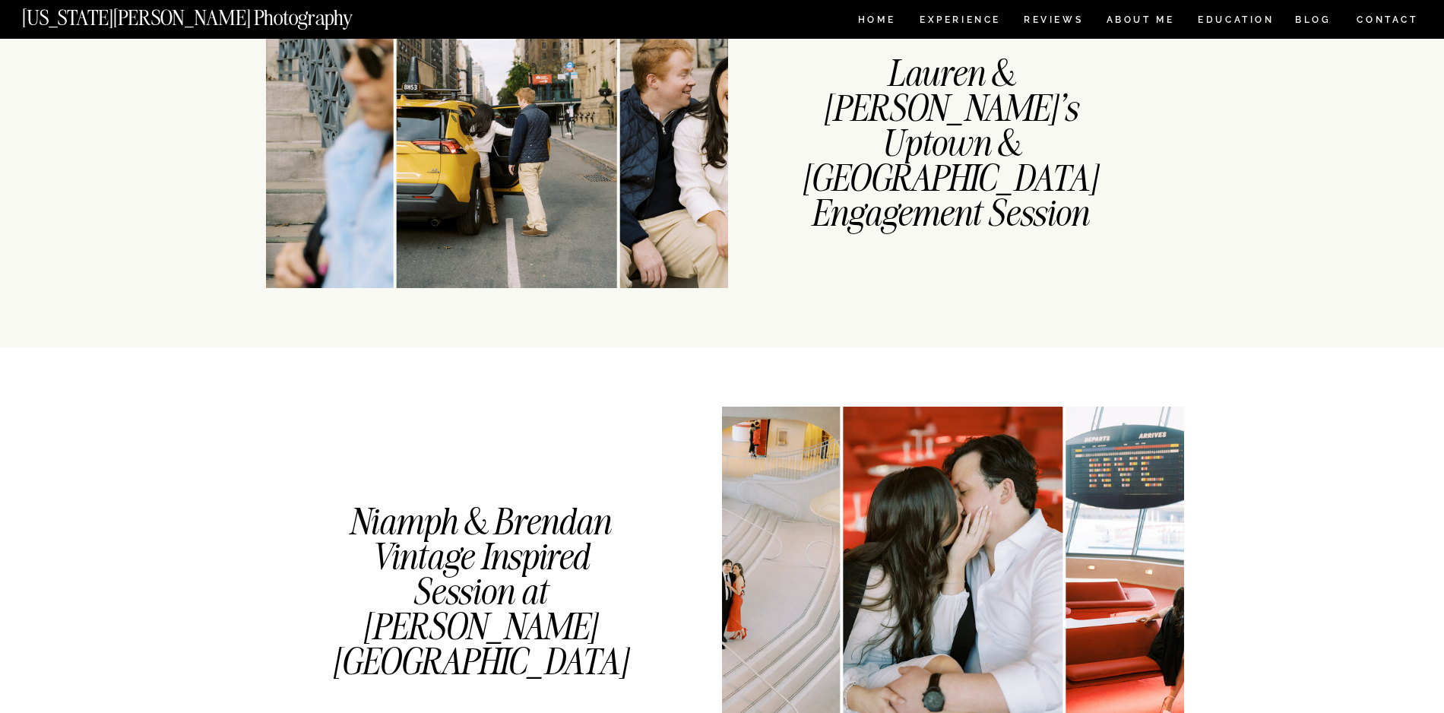
click at [655, 217] on img at bounding box center [730, 123] width 220 height 330
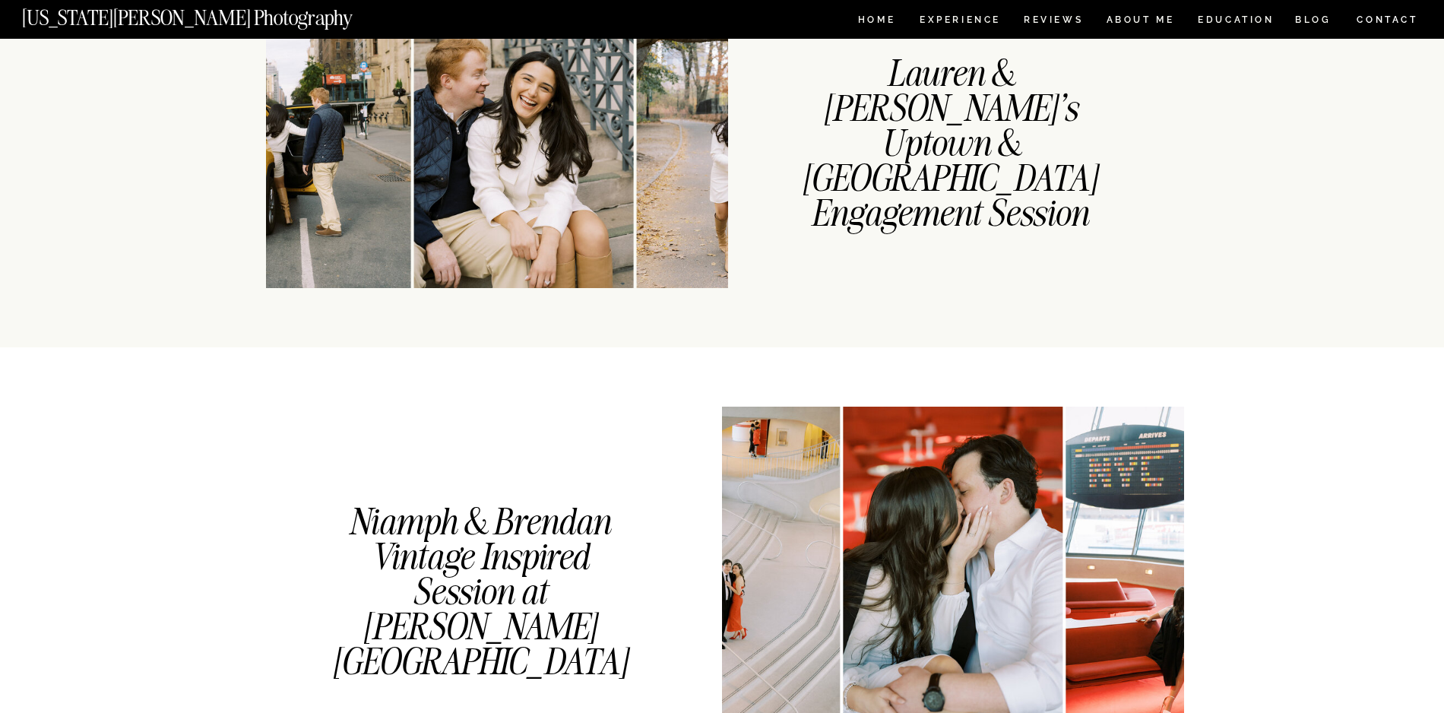
click at [655, 217] on img at bounding box center [747, 123] width 220 height 330
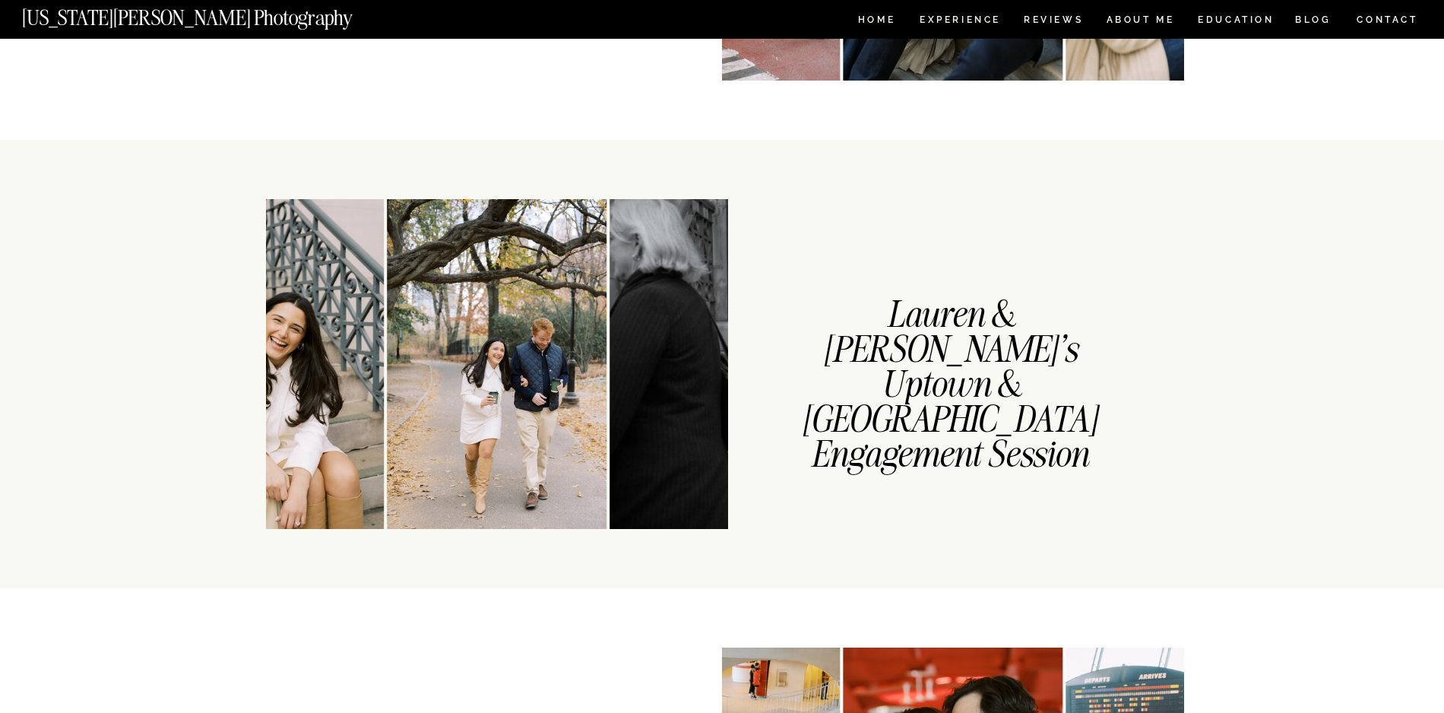
scroll to position [0, 0]
